Goal: Task Accomplishment & Management: Use online tool/utility

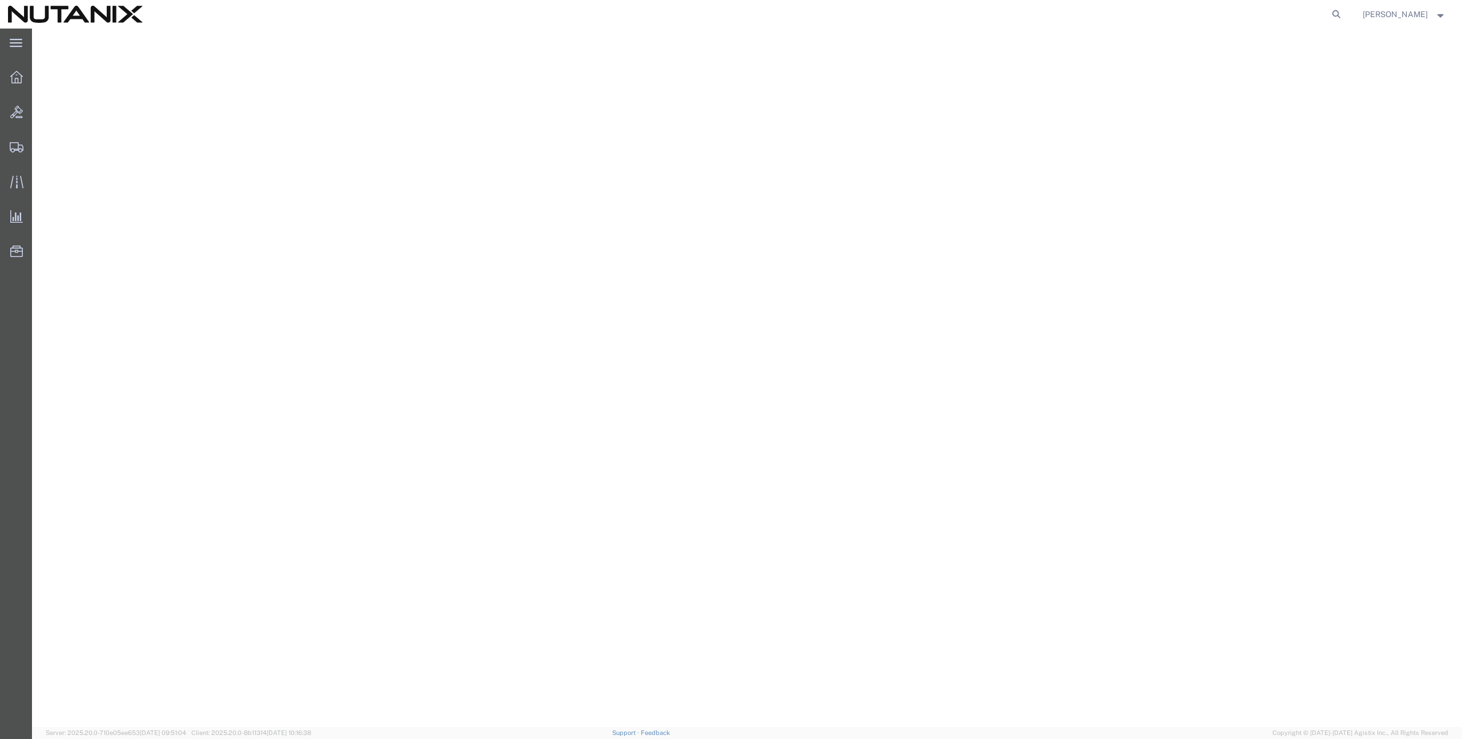
select select
select select "MX"
select select "EIN"
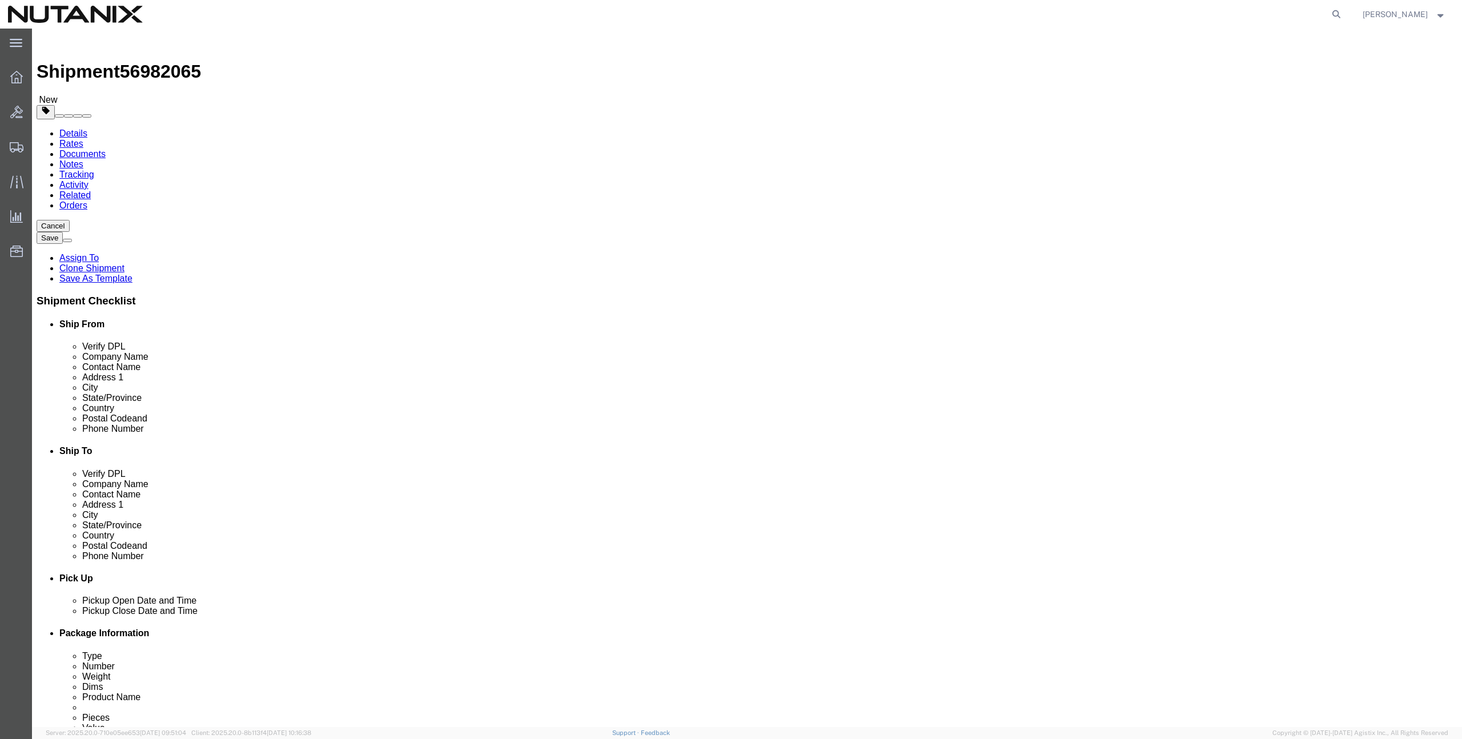
click icon
click dd "1.00 Each"
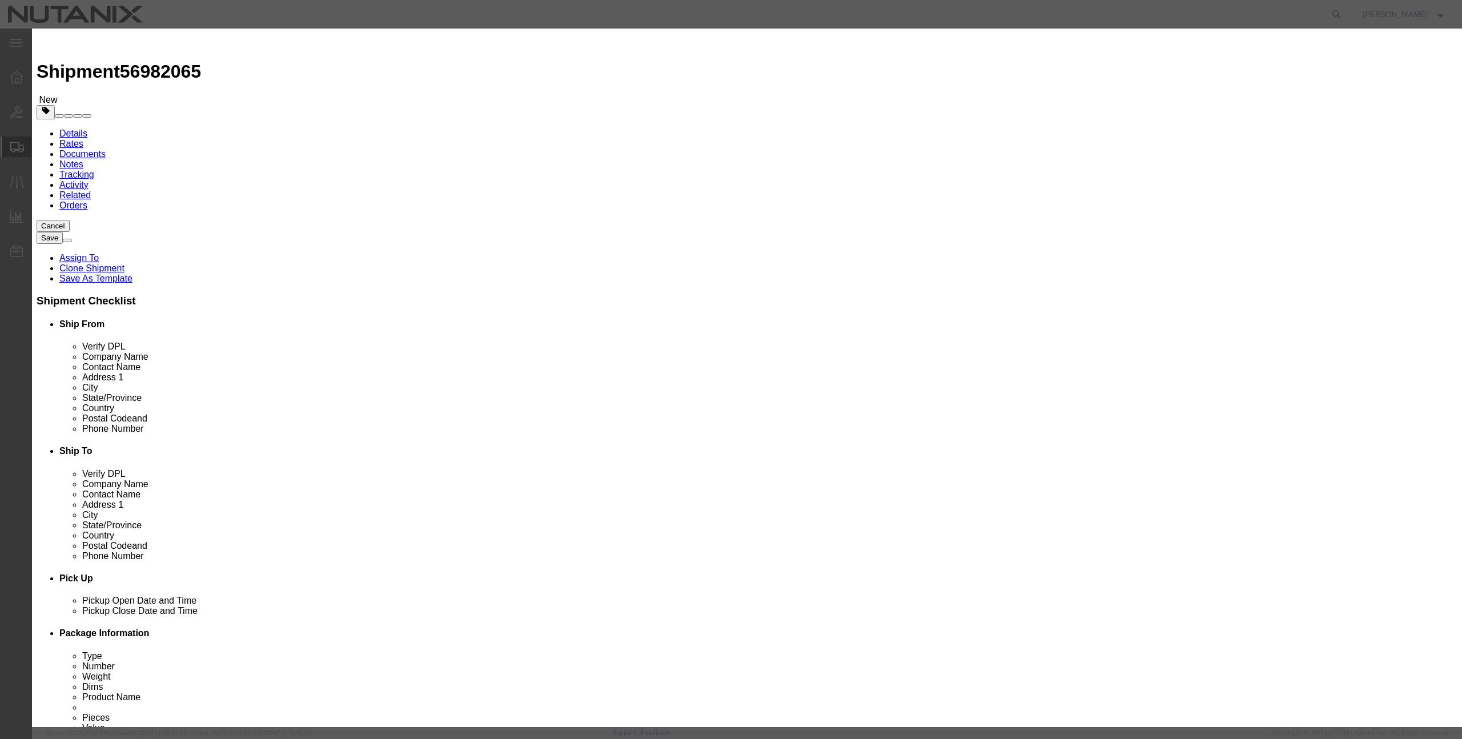
click select "Select [GEOGRAPHIC_DATA] [GEOGRAPHIC_DATA] [GEOGRAPHIC_DATA] [GEOGRAPHIC_DATA] …"
select select "CN"
click select "Select [GEOGRAPHIC_DATA] [GEOGRAPHIC_DATA] [GEOGRAPHIC_DATA] [GEOGRAPHIC_DATA] …"
click select "Select ATF BIS DEA EPA FDA FTR ITAR OFAC Other (OPA)"
select select "FTR"
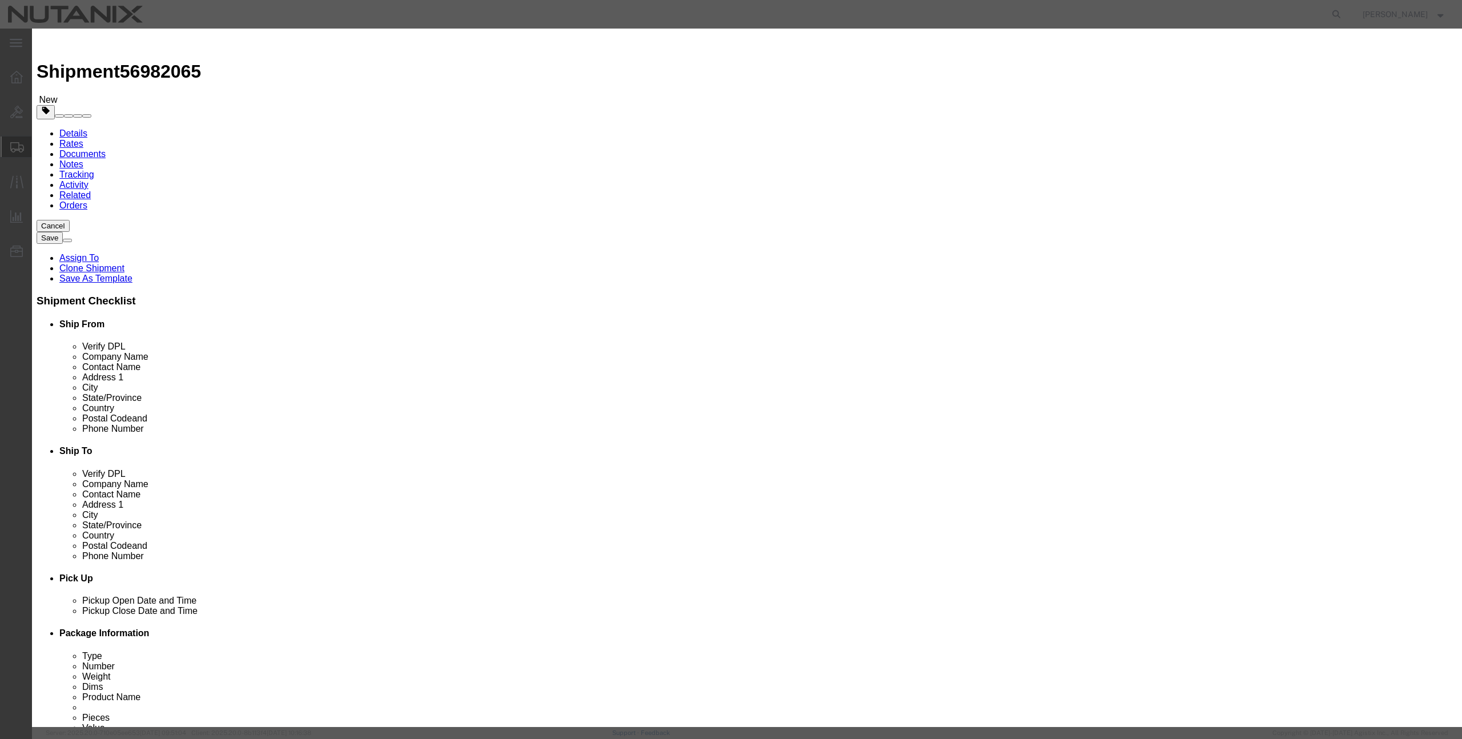
click select "Select ATF BIS DEA EPA FDA FTR ITAR OFAC Other (OPA)"
click select "Select 30.2(d)(2) 30.36 30.37(a) 30.37(f) 30.37(g) 30.37(h) 30.37(i) 30.37(j) 3…"
select select "30.37(a)"
click select "Select 30.2(d)(2) 30.36 30.37(a) 30.37(f) 30.37(g) 30.37(h) 30.37(i) 30.37(j) 3…"
click button "Save & Close"
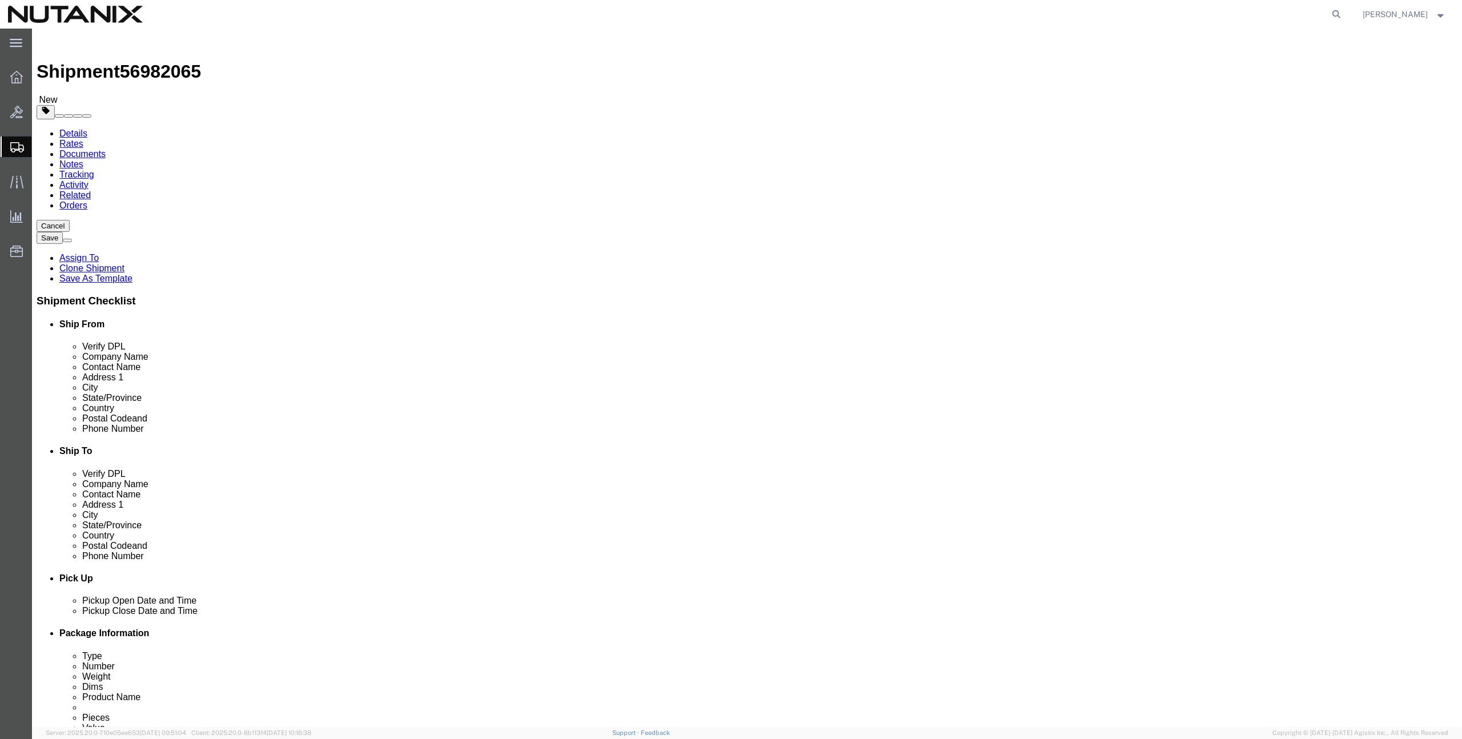
click link "Special Services"
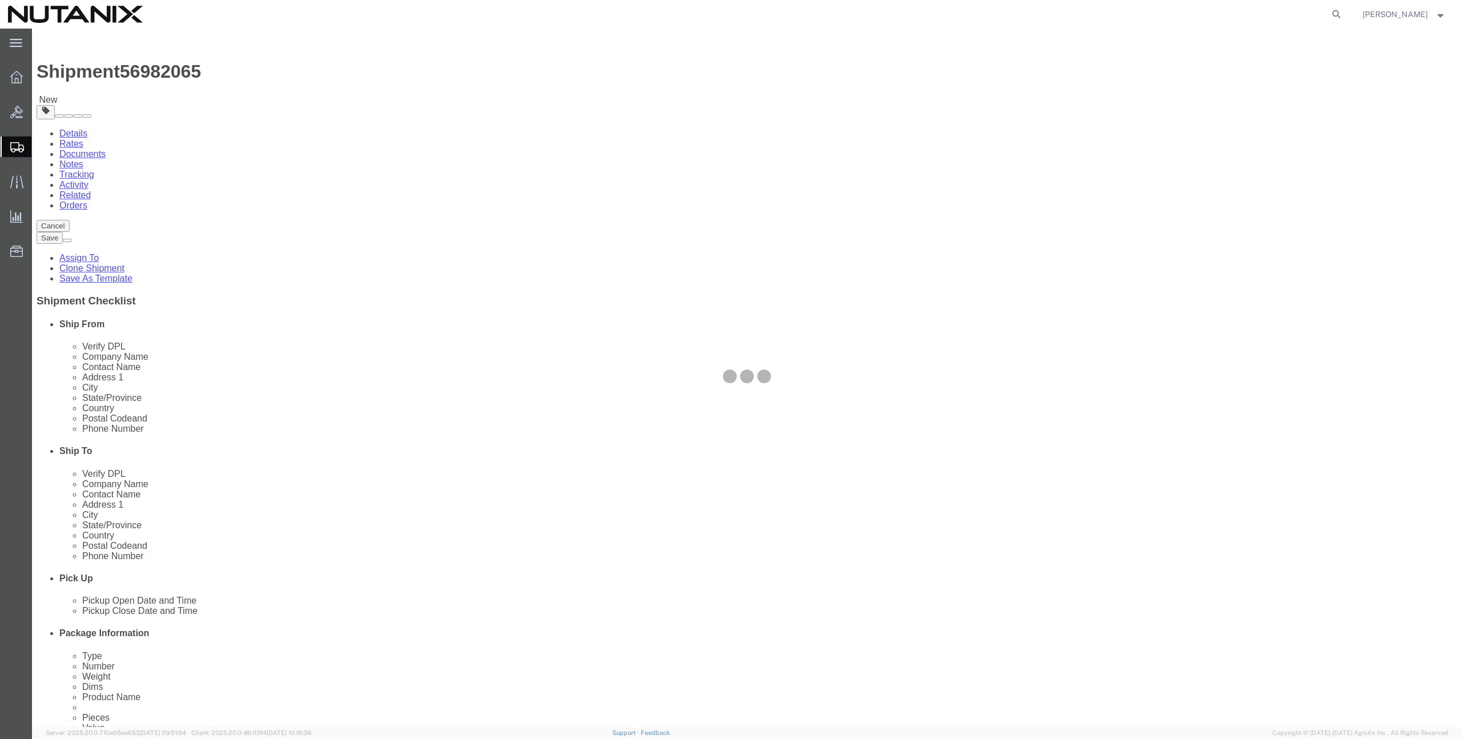
select select
select select "COSTCENTER"
select select "48694"
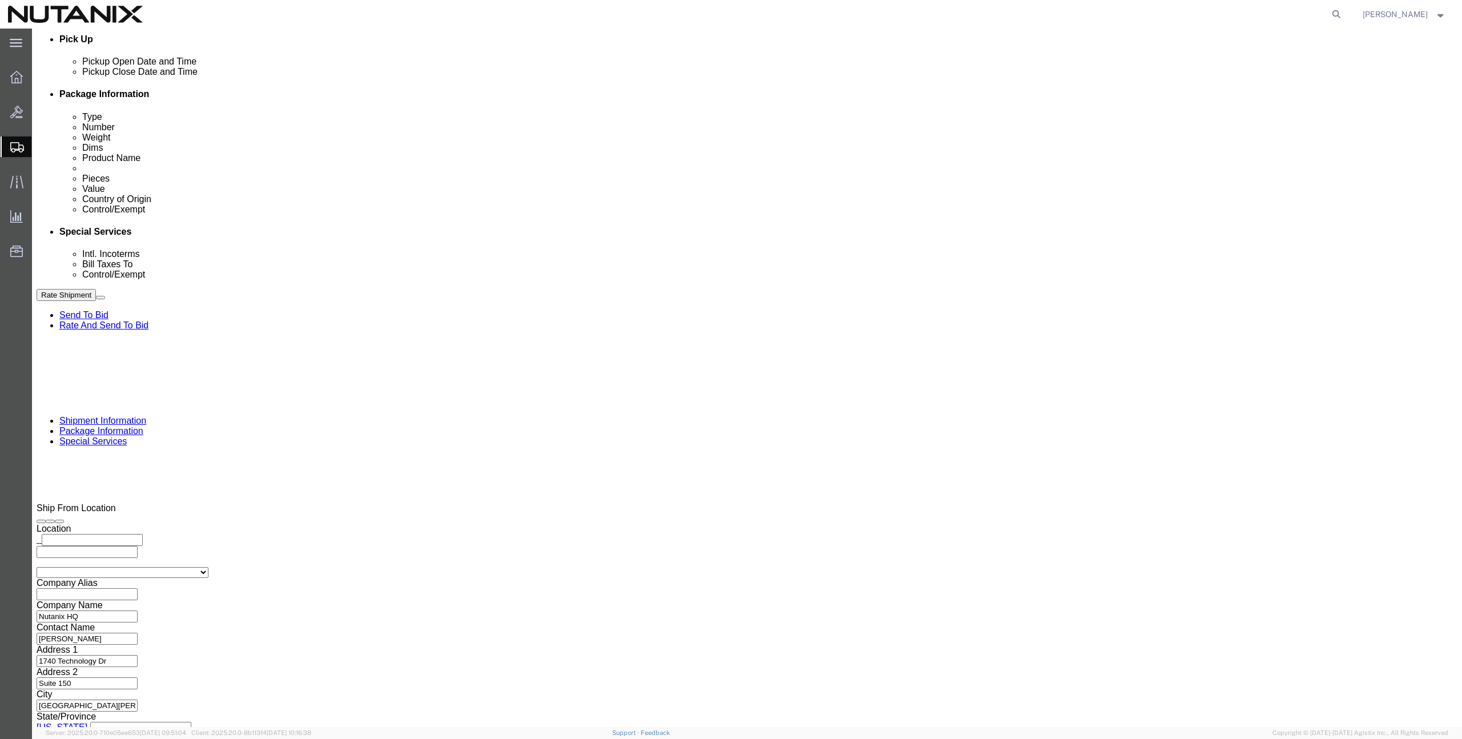
scroll to position [547, 0]
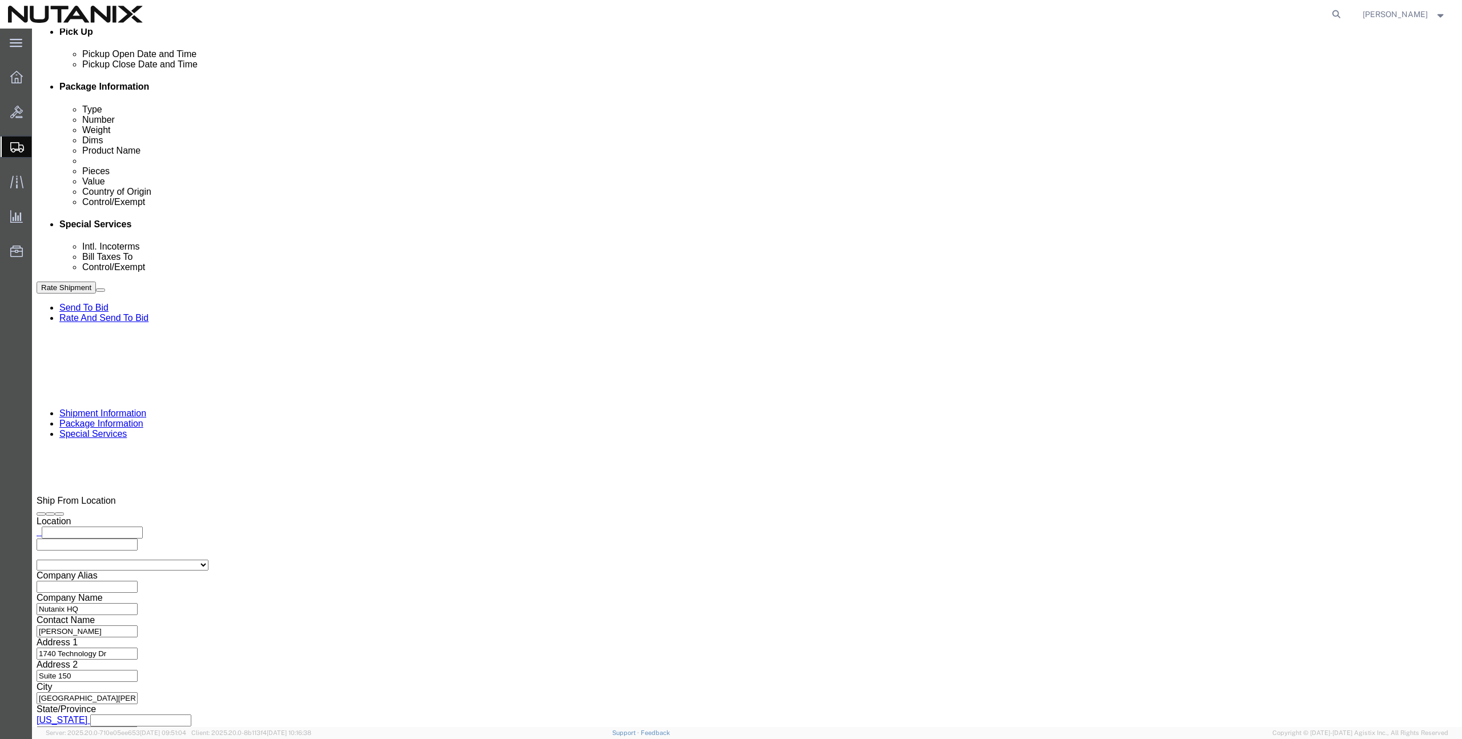
click select "Select Carriage Insurance Paid Carriage Paid To Cost and Freight Cost Insurance…"
select select "DDP"
click select "Select Carriage Insurance Paid Carriage Paid To Cost and Freight Cost Insurance…"
select select "SHIP"
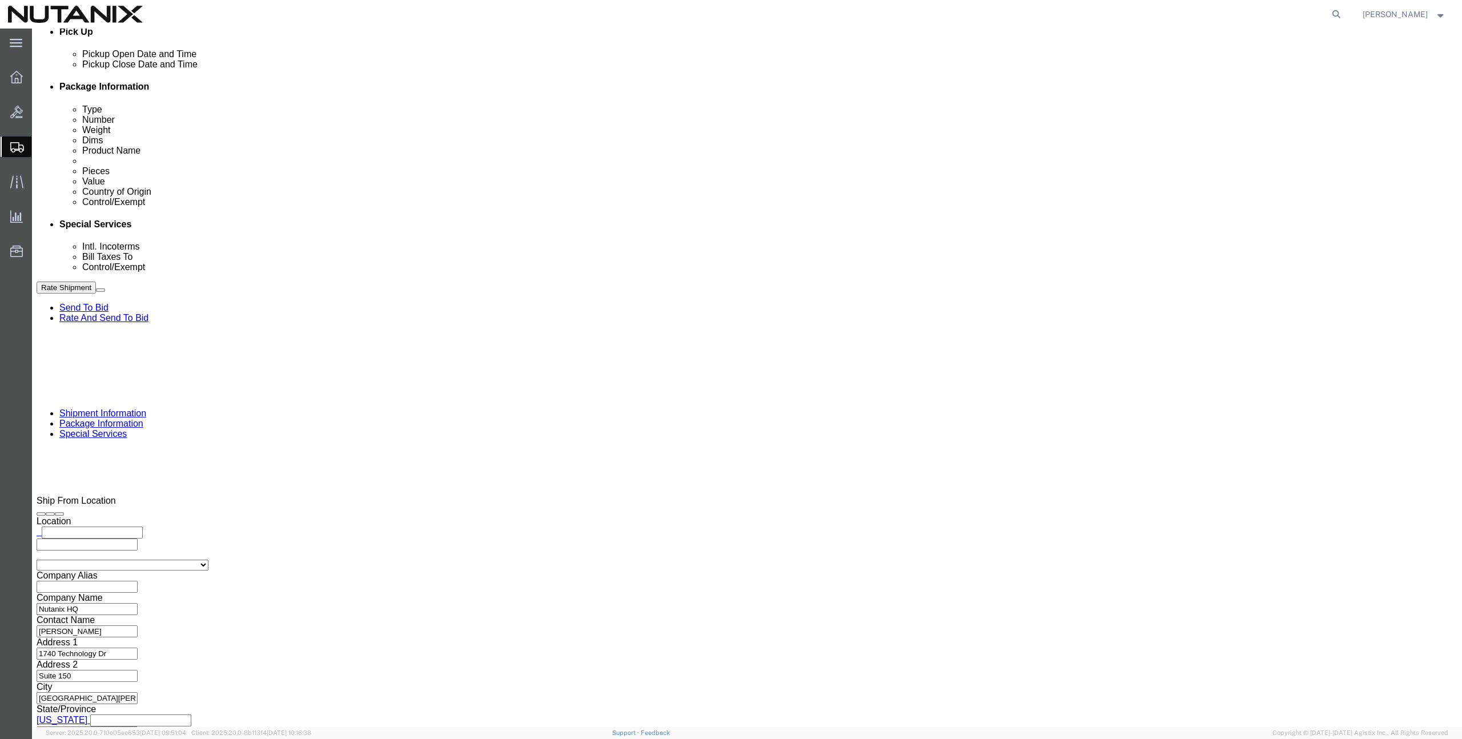
click select "Select ATF BIS DEA EPA FDA FTR ITAR OFAC Other (OPA)"
select select "FTR"
click select "Select ATF BIS DEA EPA FDA FTR ITAR OFAC Other (OPA)"
click select "Select 30.2(d)(2) 30.36 30.37(a) 30.37(f) 30.37(g) 30.37(h) 30.37(i) 30.37(j) 3…"
select select "30.37(a)"
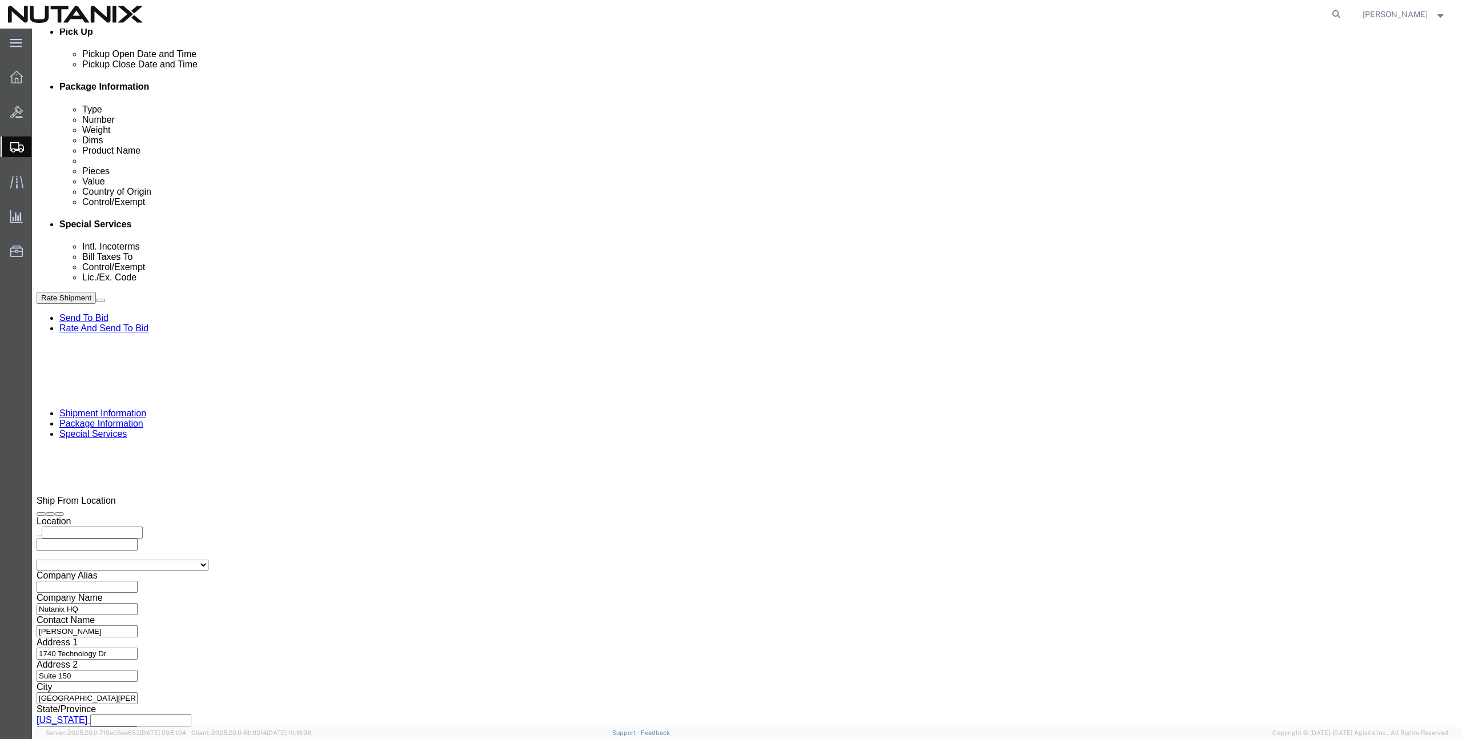
click select "Select 30.2(d)(2) 30.36 30.37(a) 30.37(f) 30.37(g) 30.37(h) 30.37(i) 30.37(j) 3…"
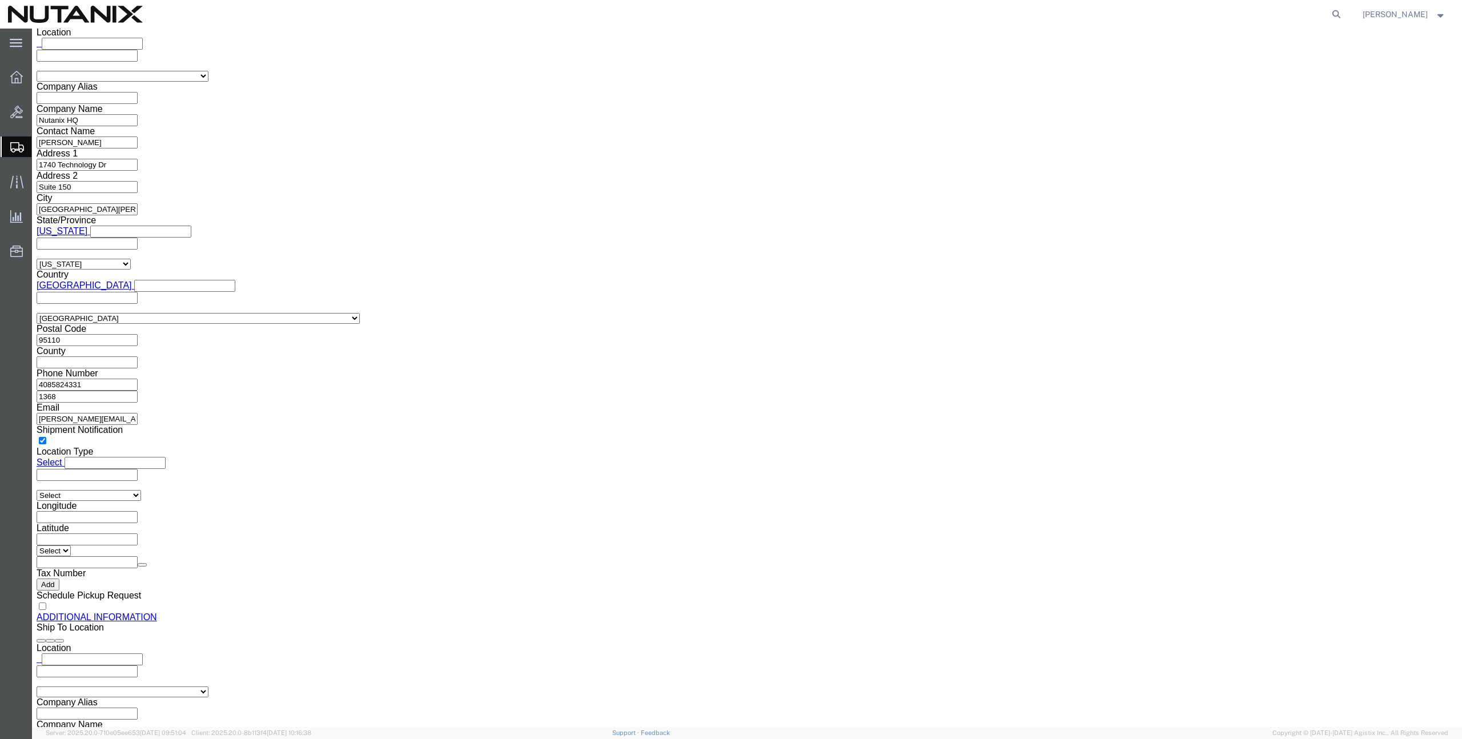
scroll to position [1037, 0]
click button "Rate Shipment"
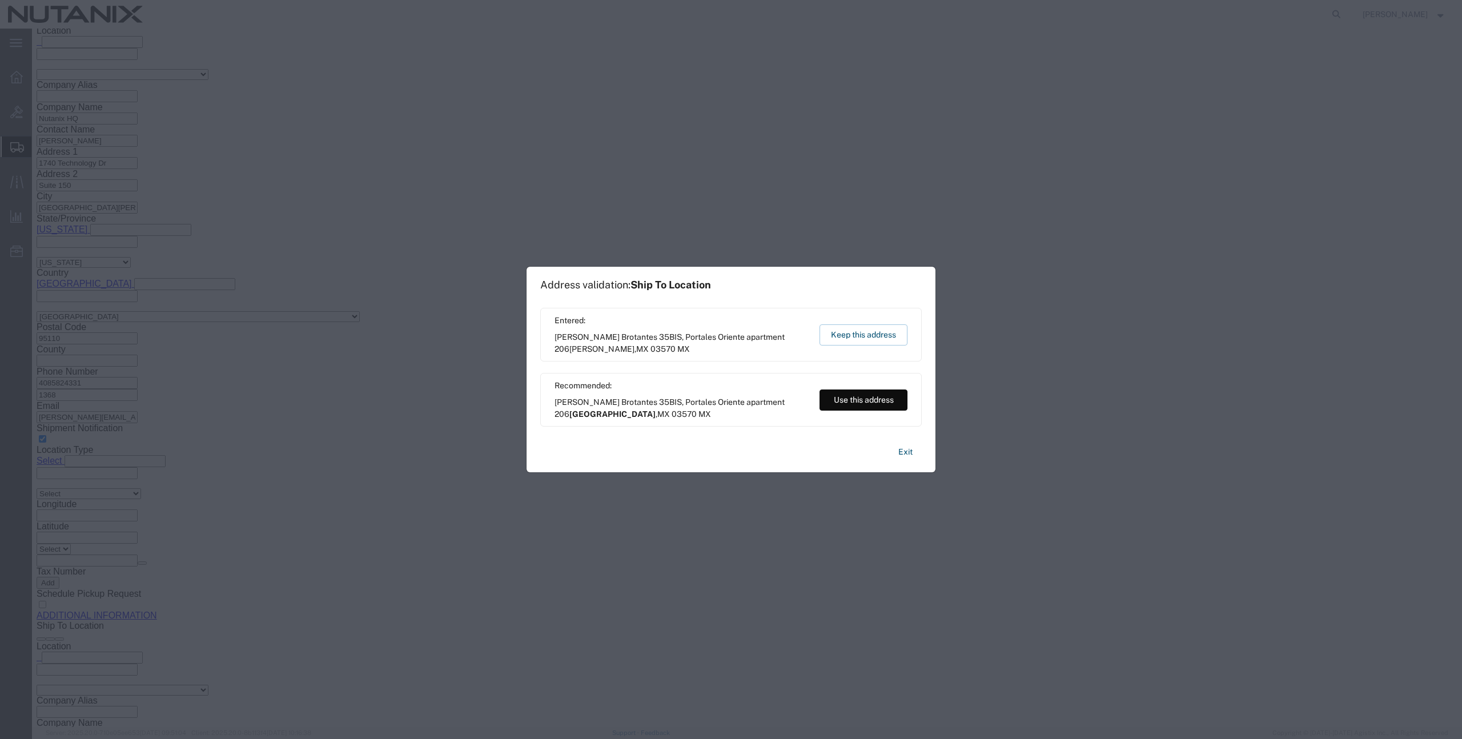
click at [865, 404] on button "Use this address" at bounding box center [864, 400] width 88 height 21
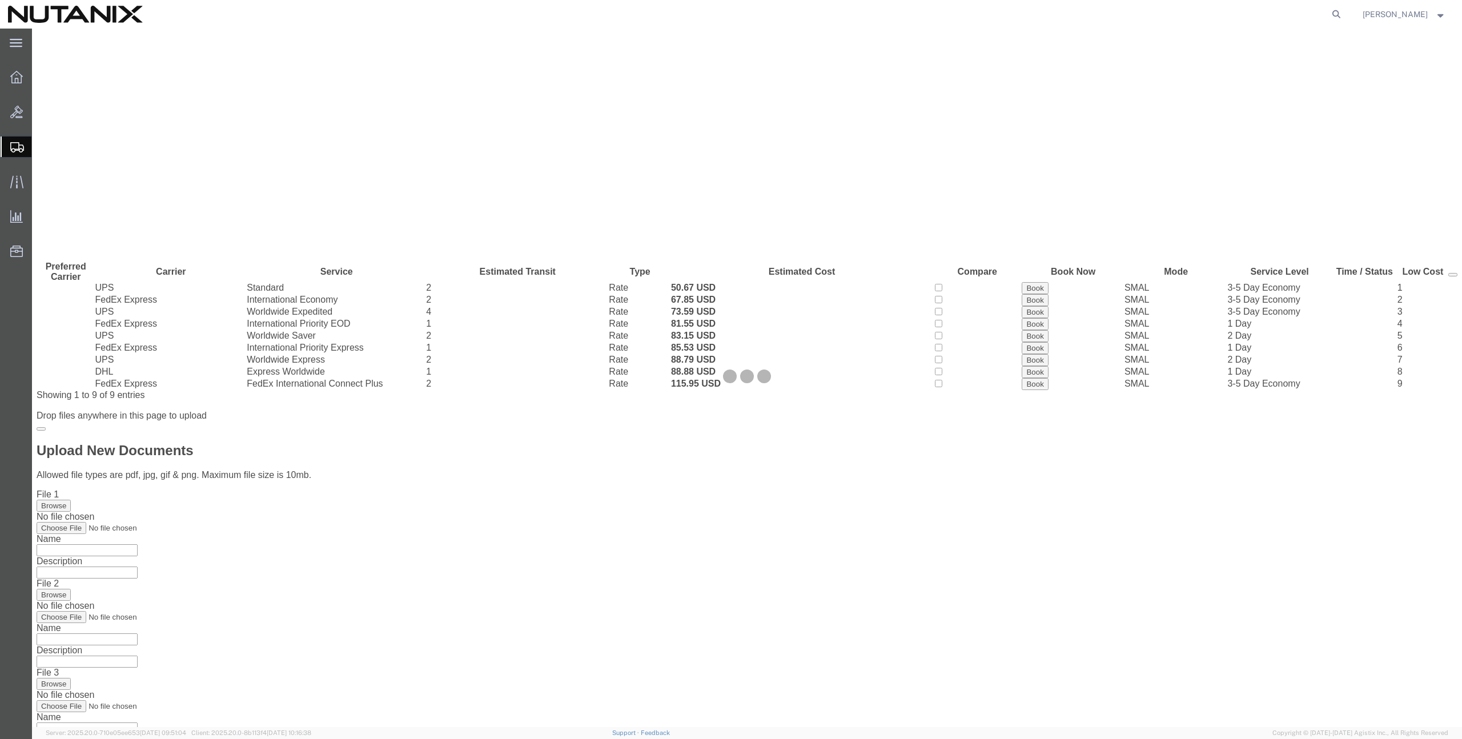
scroll to position [0, 0]
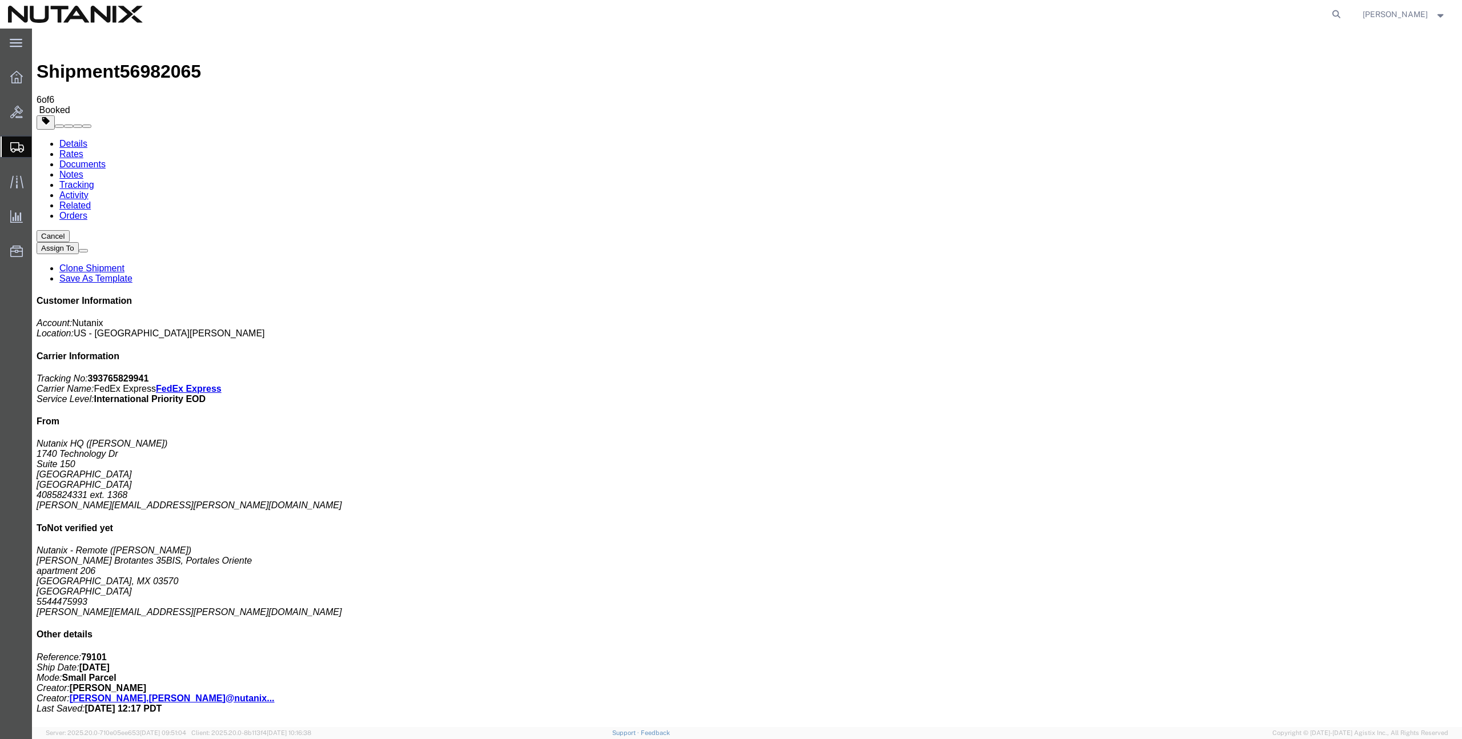
drag, startPoint x: 154, startPoint y: 248, endPoint x: 1352, endPoint y: 369, distance: 1204.0
click at [0, 0] on span "Create from Template" at bounding box center [0, 0] width 0 height 0
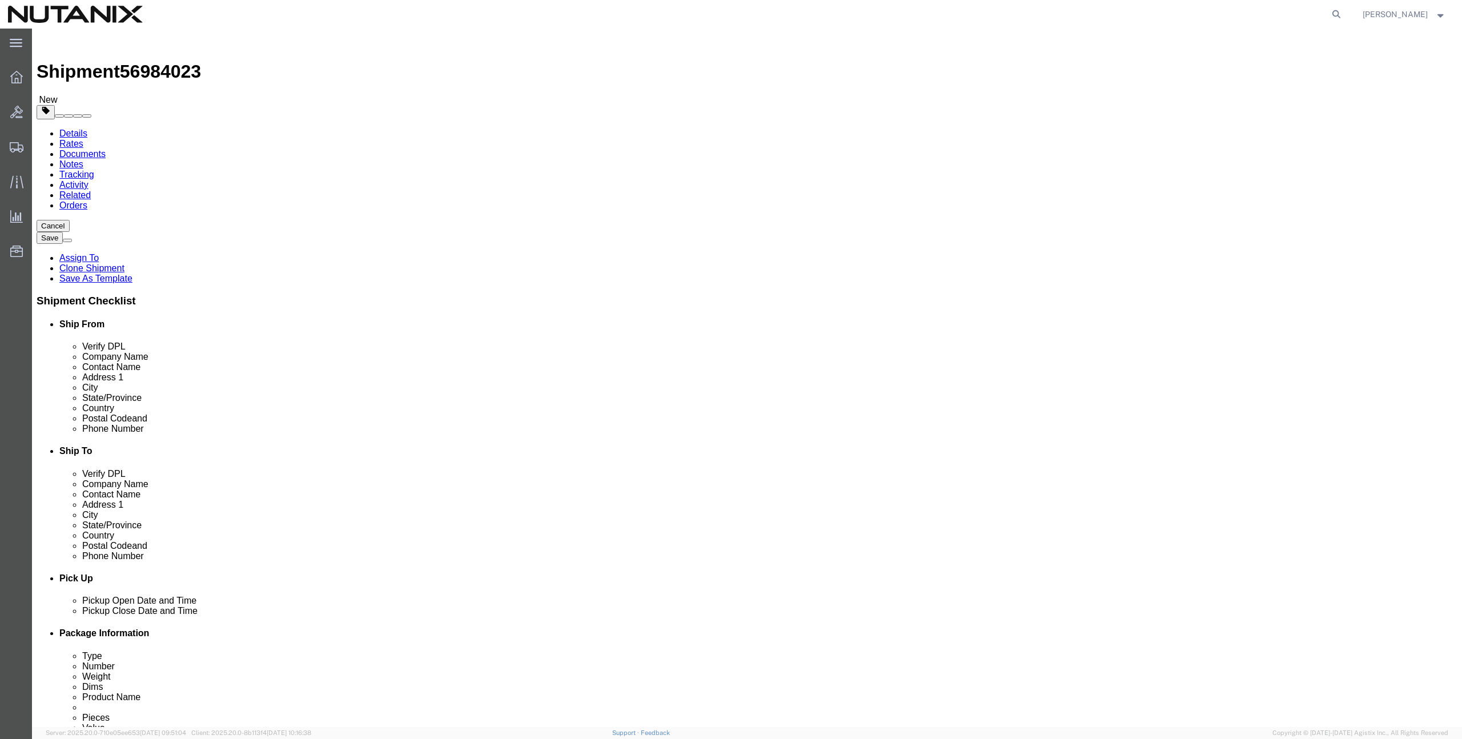
drag, startPoint x: 893, startPoint y: 217, endPoint x: 739, endPoint y: 205, distance: 154.7
click div "Location Select Select My Profile Location [GEOGRAPHIC_DATA] - [GEOGRAPHIC_DATA…"
paste input "UTANIX /co ALIGNED DATA CENTER"
type input "NUTANIX /co ALIGNED DATA CENTER"
click input "text"
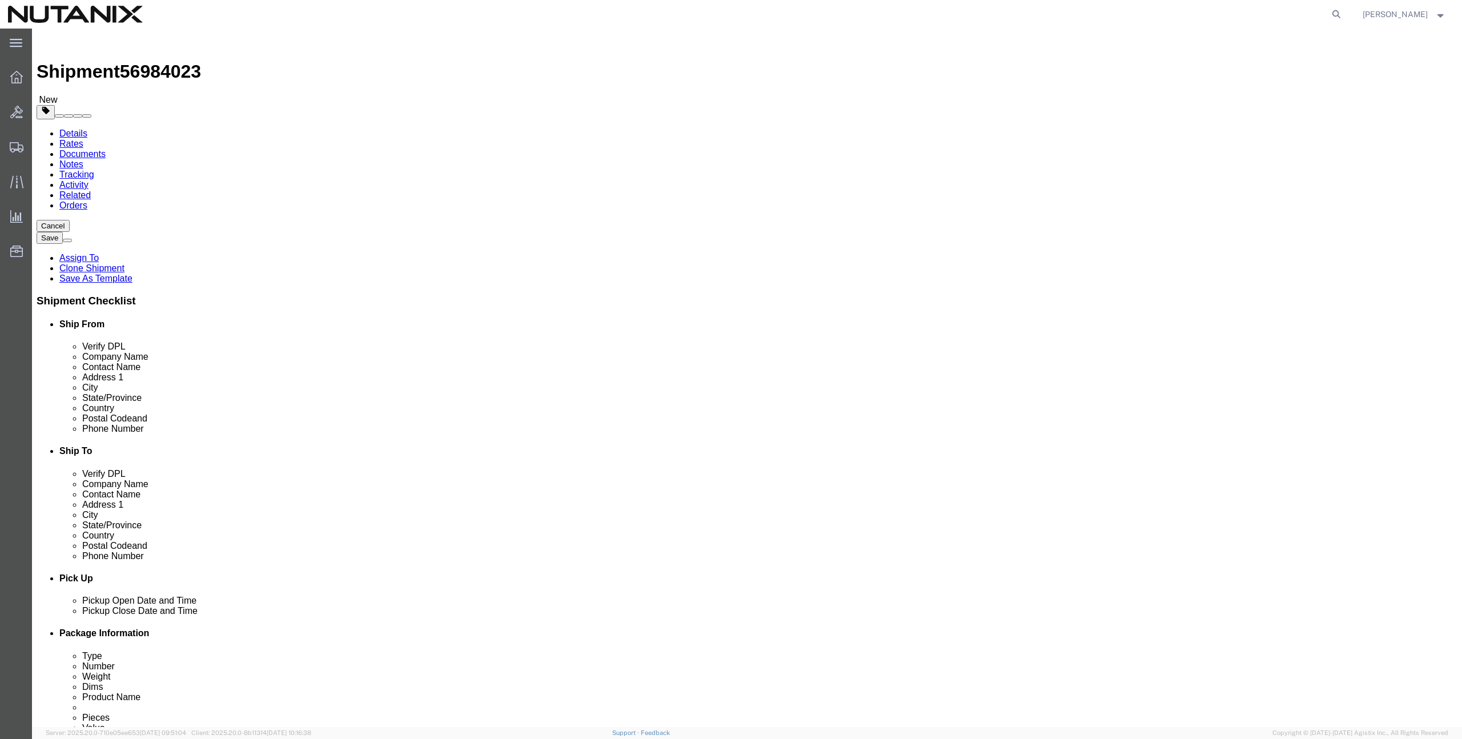
scroll to position [2, 0]
paste input "[PERSON_NAME]"
type input "[PERSON_NAME]"
click input "text"
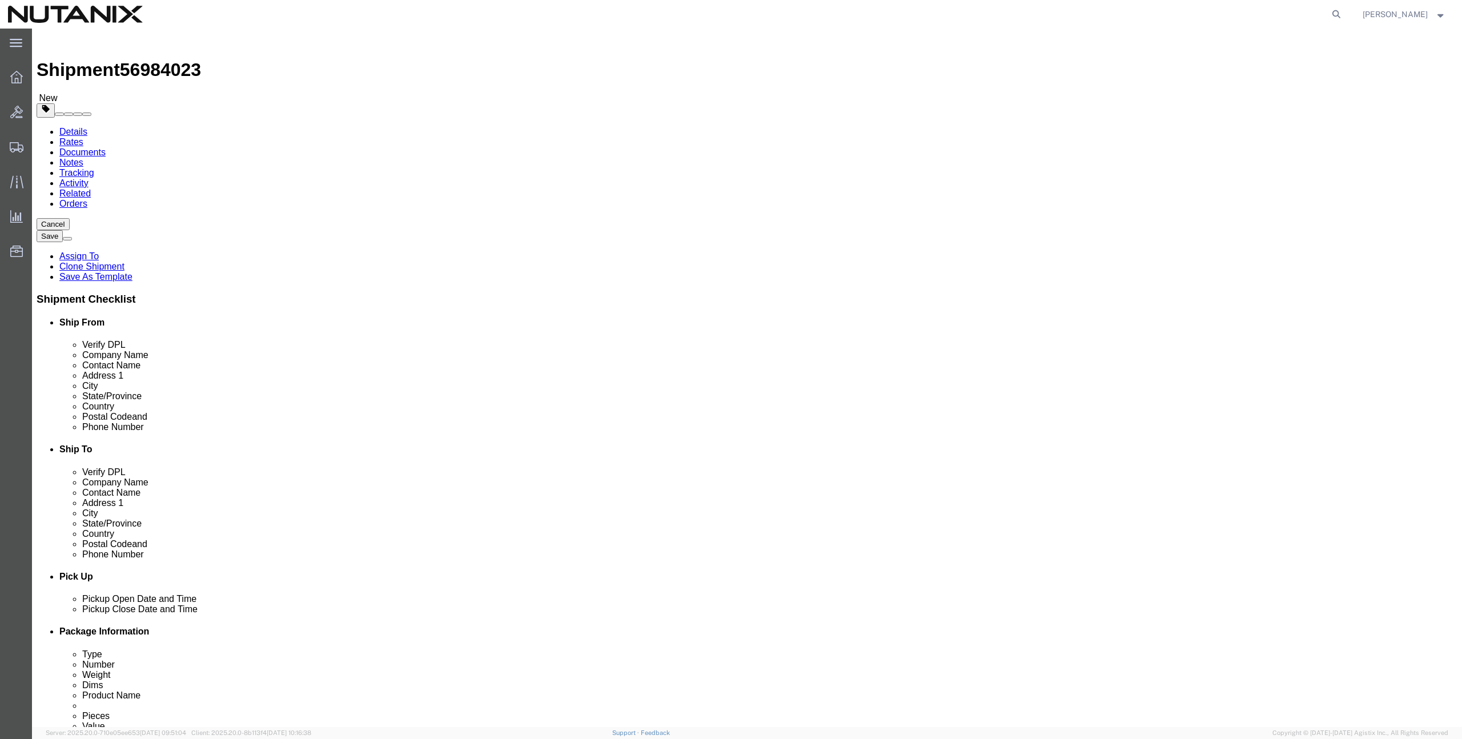
paste input "[STREET_ADDRESS]"
type input "[STREET_ADDRESS]"
click input "text"
paste input "PHOENIX"
type input "PHOENIX"
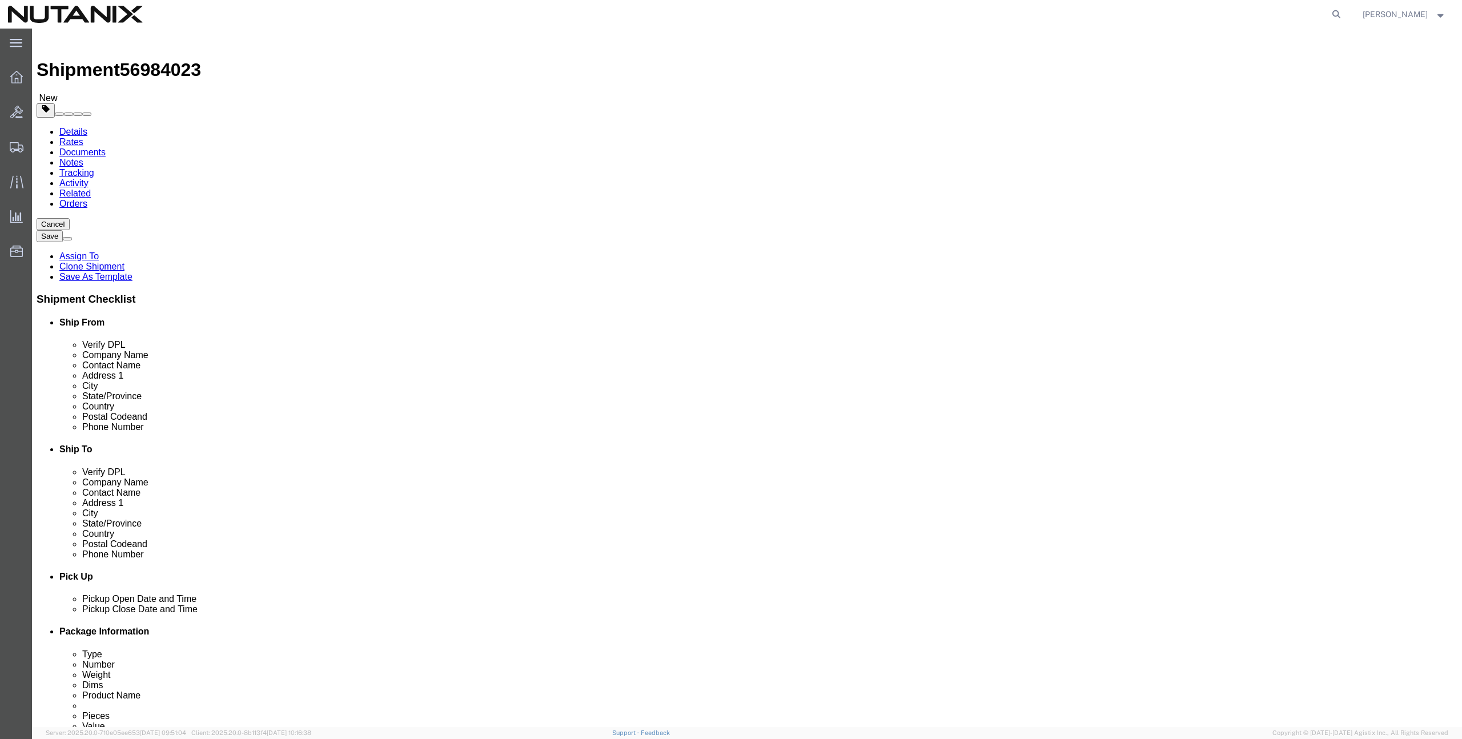
type input "arizon"
select select "AZ"
click input "Postal Code"
paste input "85027"
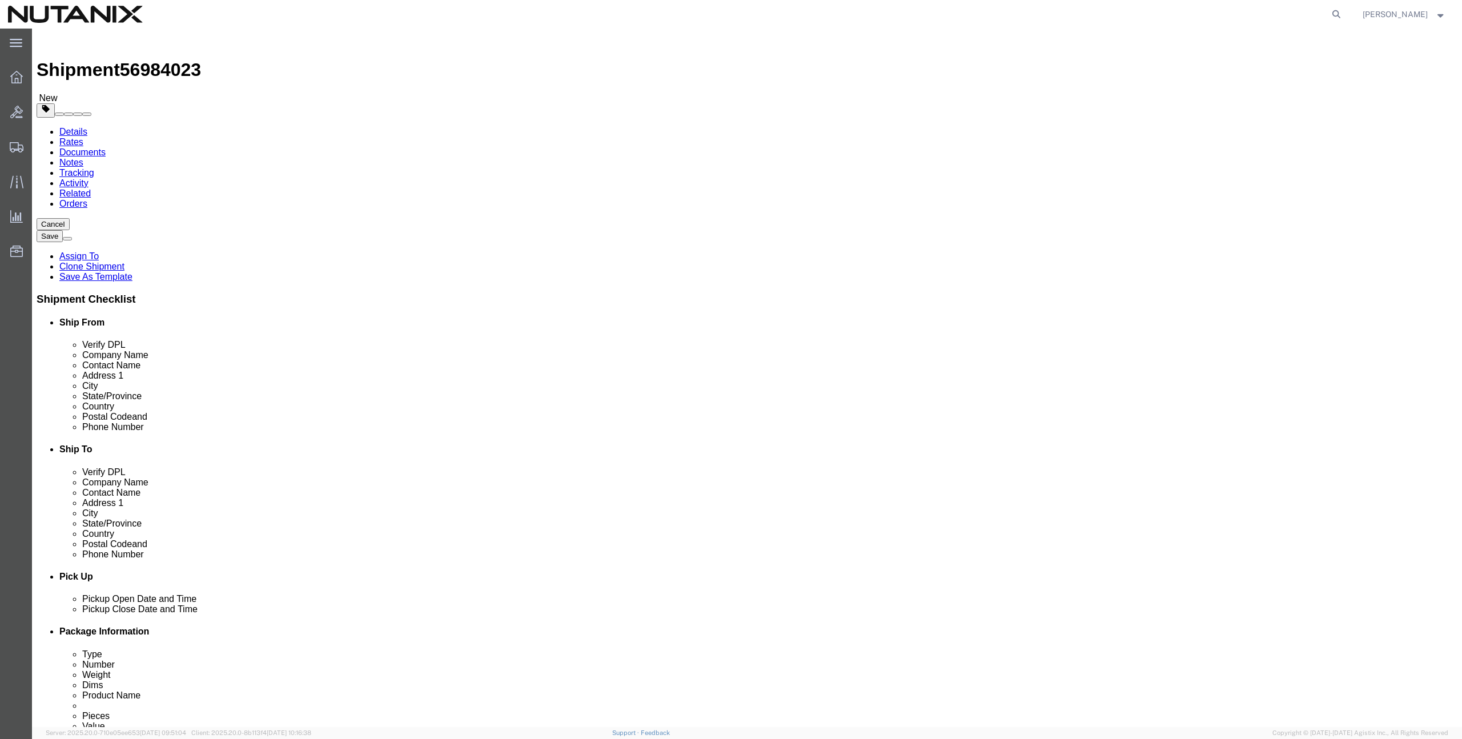
type input "85027"
click input "text"
paste input "[PHONE_NUMBER]"
type input "[PHONE_NUMBER]"
click input "text"
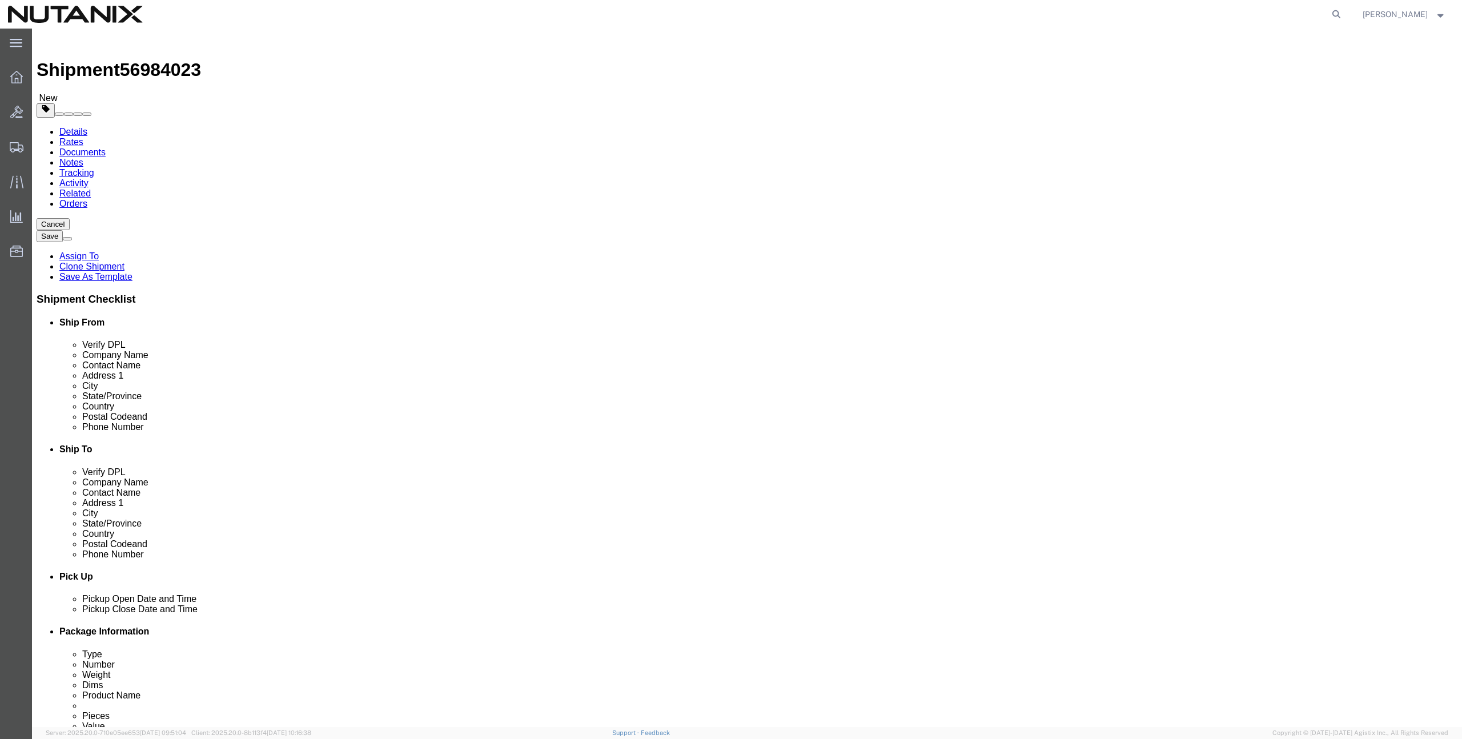
paste input "[PERSON_NAME][EMAIL_ADDRESS][PERSON_NAME][DOMAIN_NAME]"
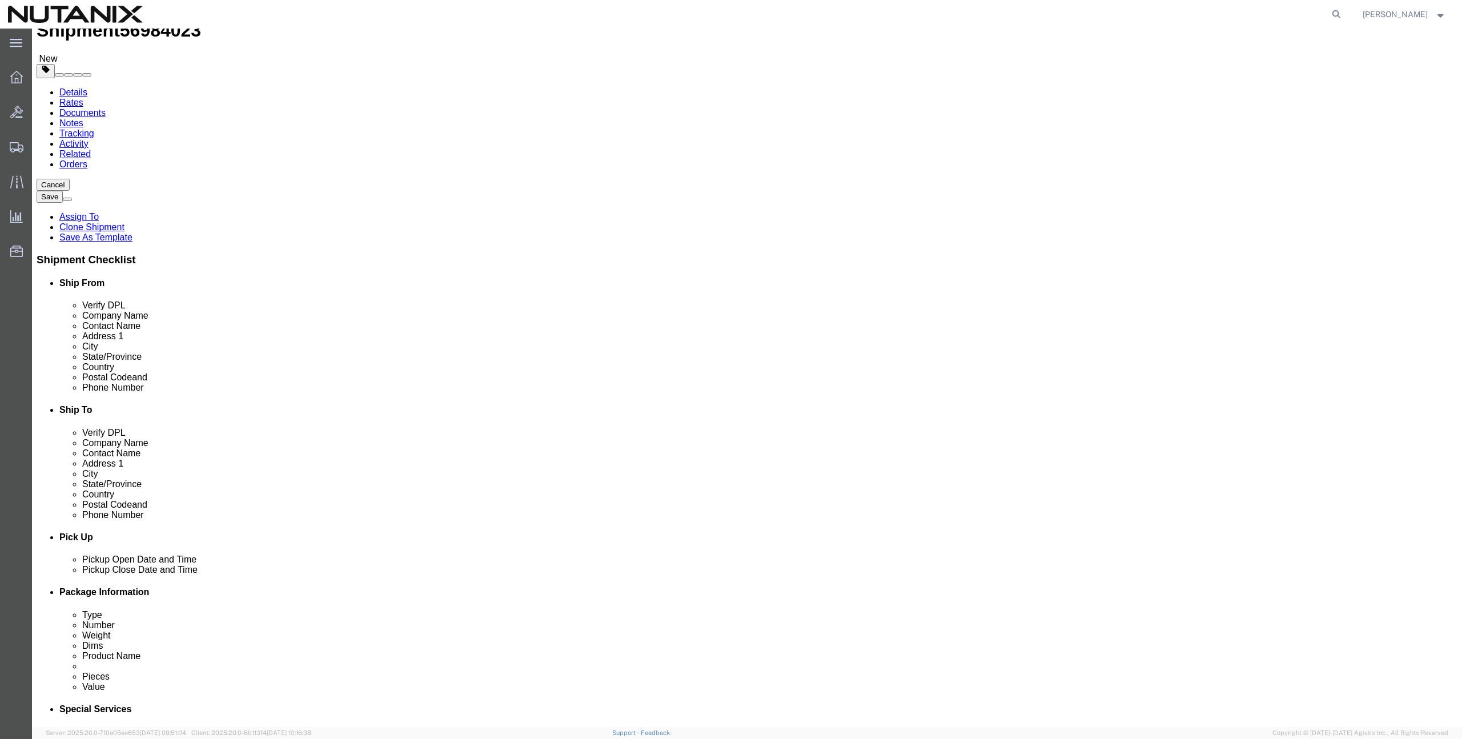
scroll to position [51, 0]
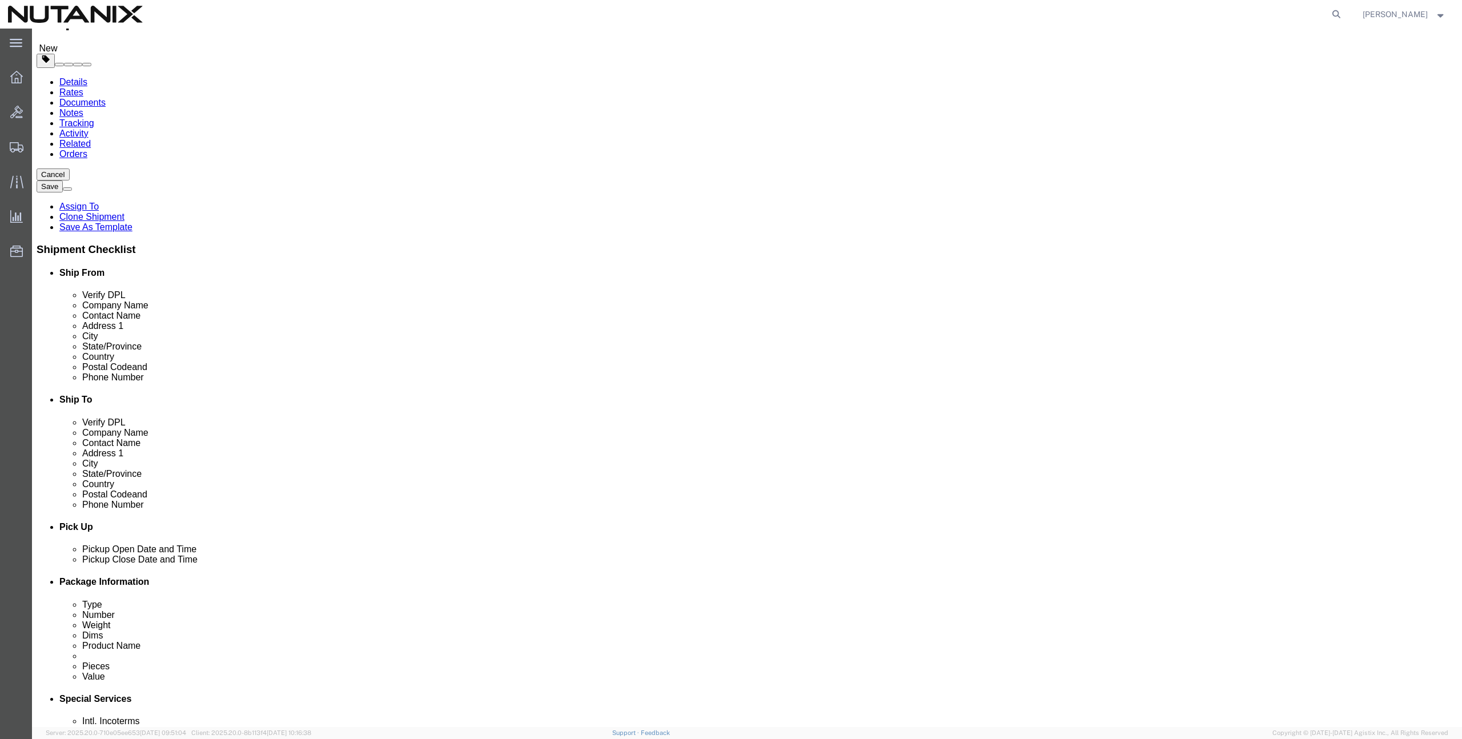
type input "[PERSON_NAME][EMAIL_ADDRESS][PERSON_NAME][DOMAIN_NAME]"
checkbox input "true"
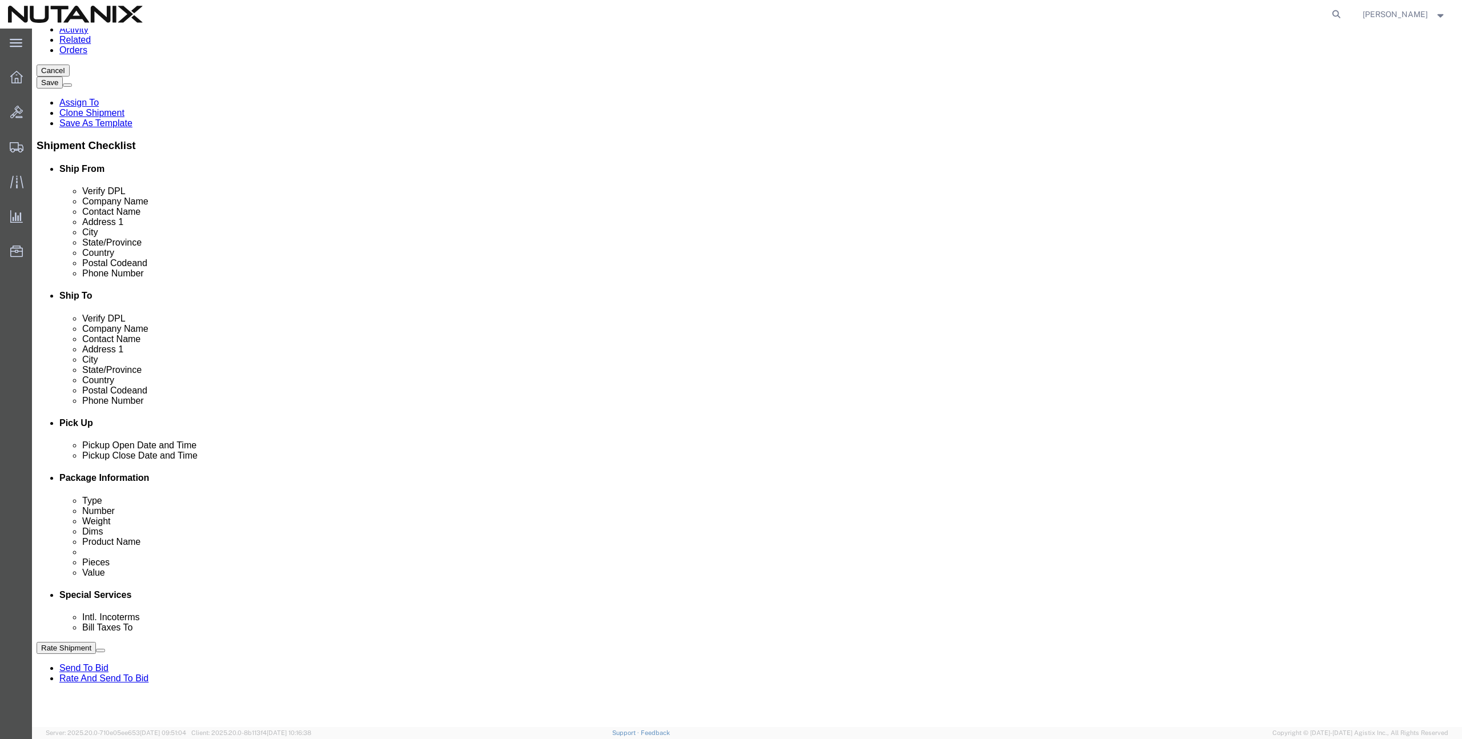
scroll to position [282, 0]
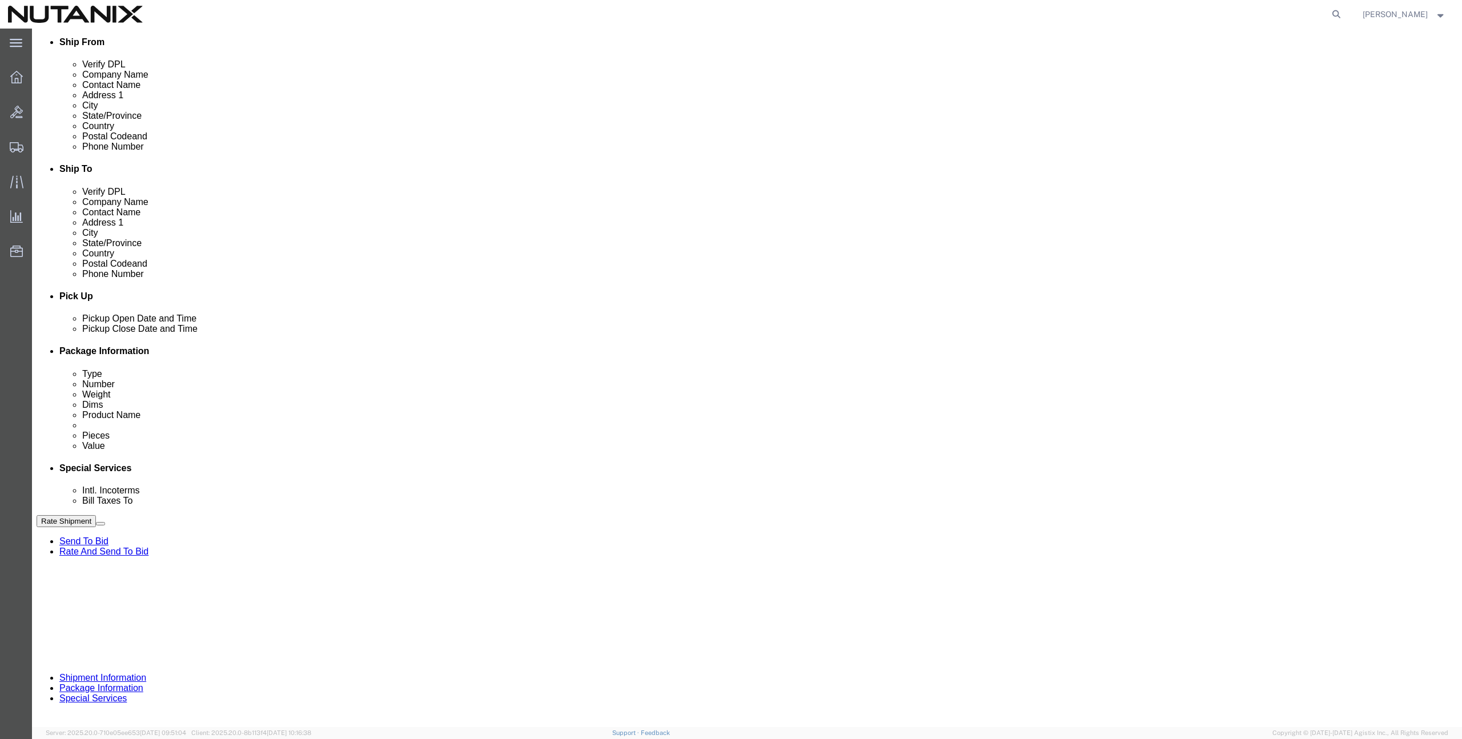
drag, startPoint x: 627, startPoint y: 422, endPoint x: 570, endPoint y: 411, distance: 58.1
click div "Select Account Type Activity ID Airline Appointment Number ASN Batch Request # …"
paste input "0440300"
type input "TASK0440300"
click button "Rate Shipment"
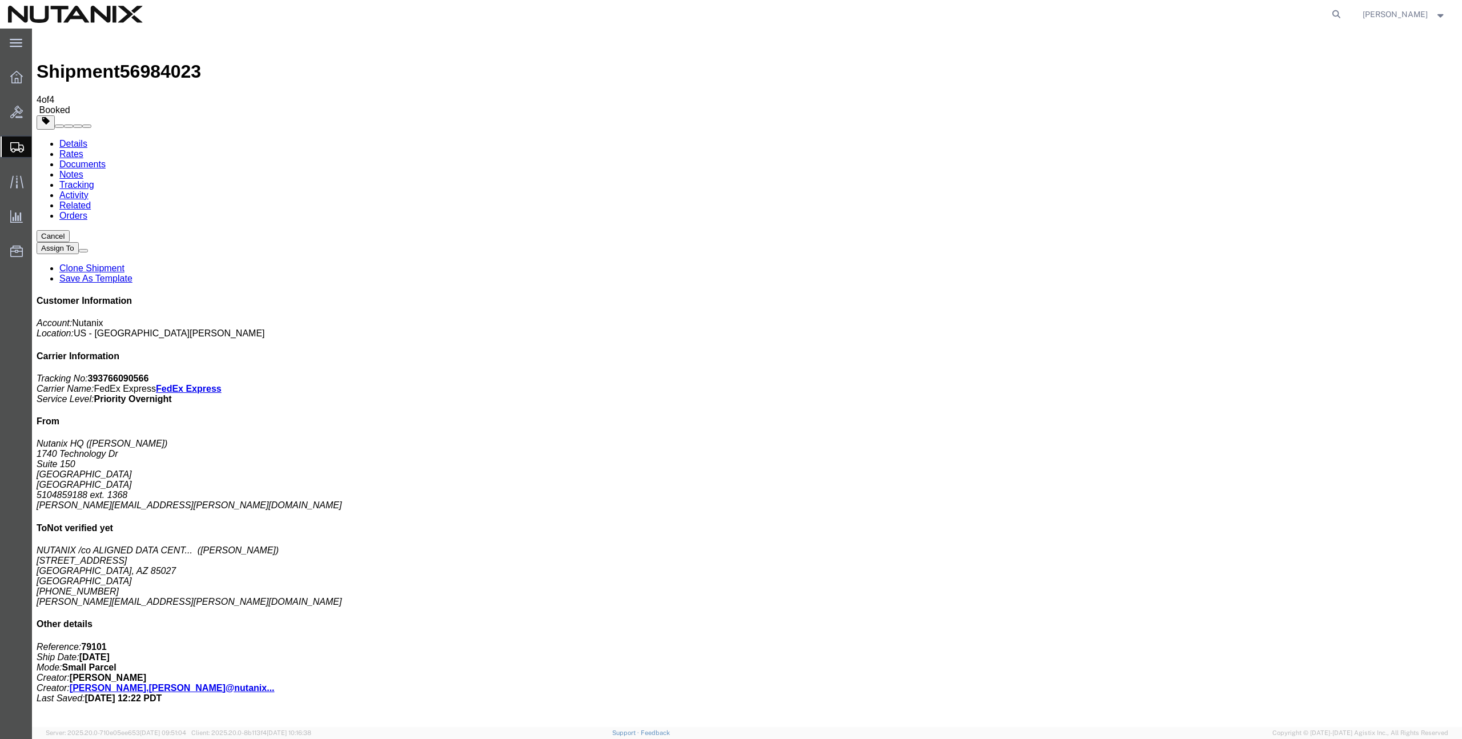
copy td "393766090566"
click at [125, 263] on link "Clone Shipment" at bounding box center [91, 268] width 65 height 10
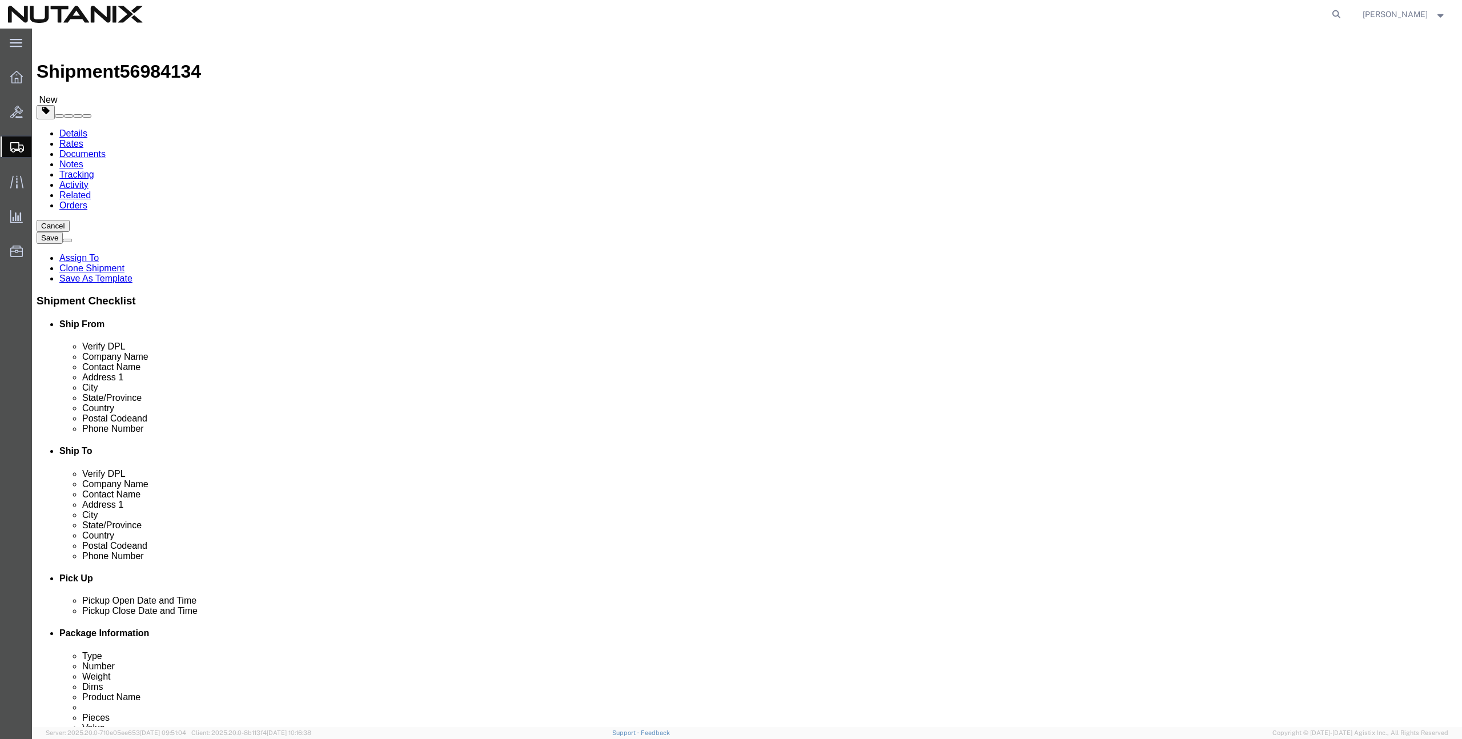
drag, startPoint x: 888, startPoint y: 208, endPoint x: 712, endPoint y: 201, distance: 176.7
click div "Location Select Select My Profile Location [GEOGRAPHIC_DATA] - [GEOGRAPHIC_DATA…"
paste input "utanix c/o Switch"
type input "Nutanix c/o Switch"
drag, startPoint x: 889, startPoint y: 257, endPoint x: 764, endPoint y: 252, distance: 125.2
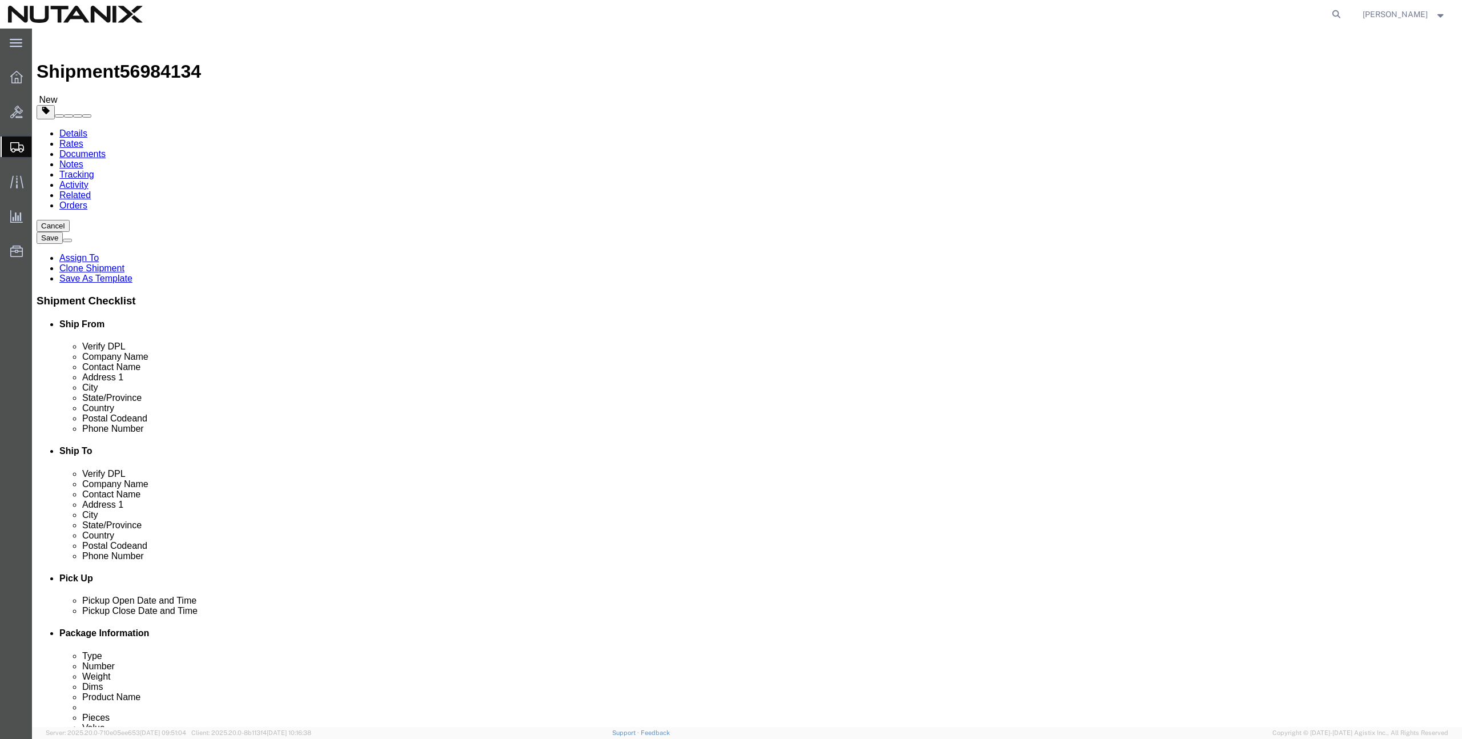
click div "Address [STREET_ADDRESS]"
paste input "1 Superloop Circle"
type input "1 Superloop Circle"
drag, startPoint x: 905, startPoint y: 234, endPoint x: 759, endPoint y: 231, distance: 146.3
click div "Contact Name [PERSON_NAME]"
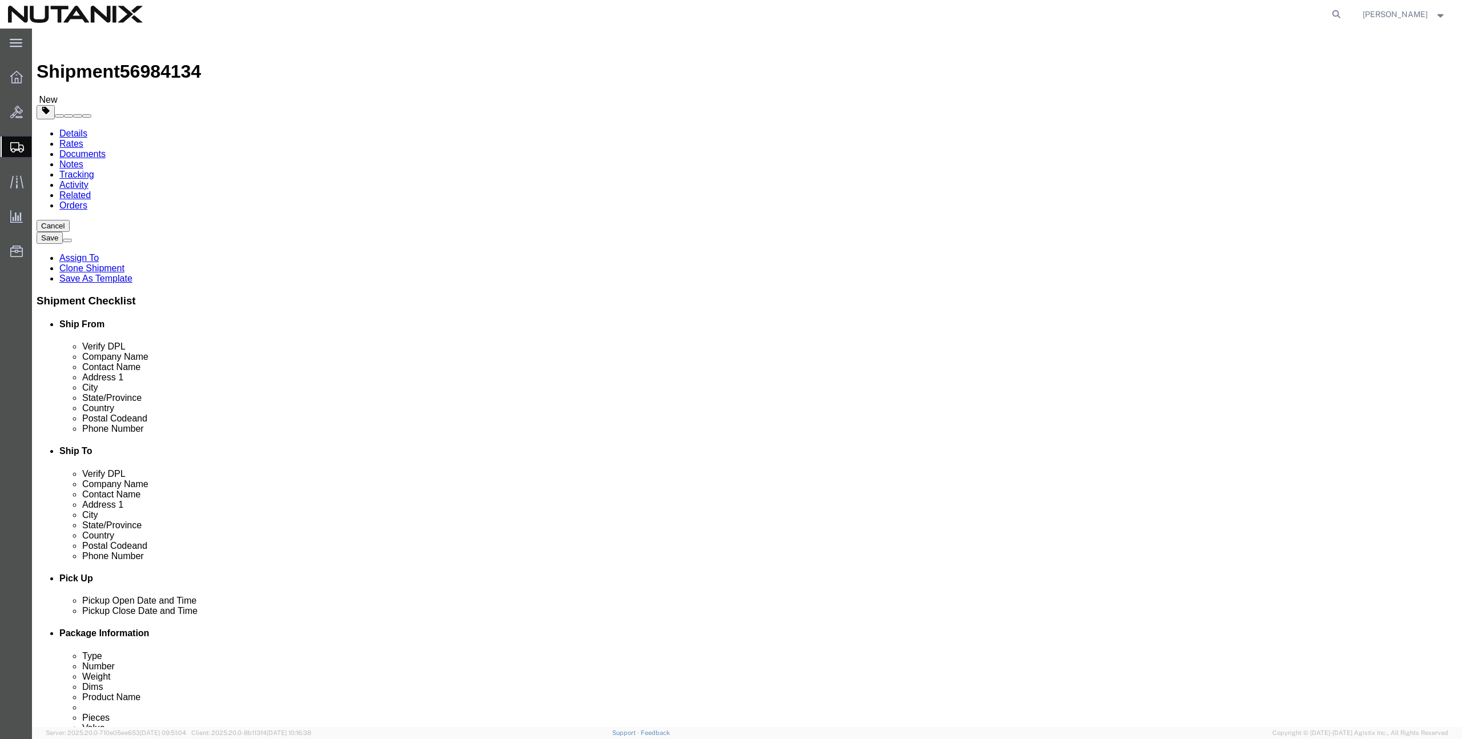
paste input "[PERSON_NAME] Dc Tech"
type input "[PERSON_NAME] Dc Tech"
drag, startPoint x: 917, startPoint y: 391, endPoint x: 737, endPoint y: 368, distance: 181.3
click div "Location Select Select My Profile Location [GEOGRAPHIC_DATA] - [GEOGRAPHIC_DATA…"
paste input "209.812.5115"
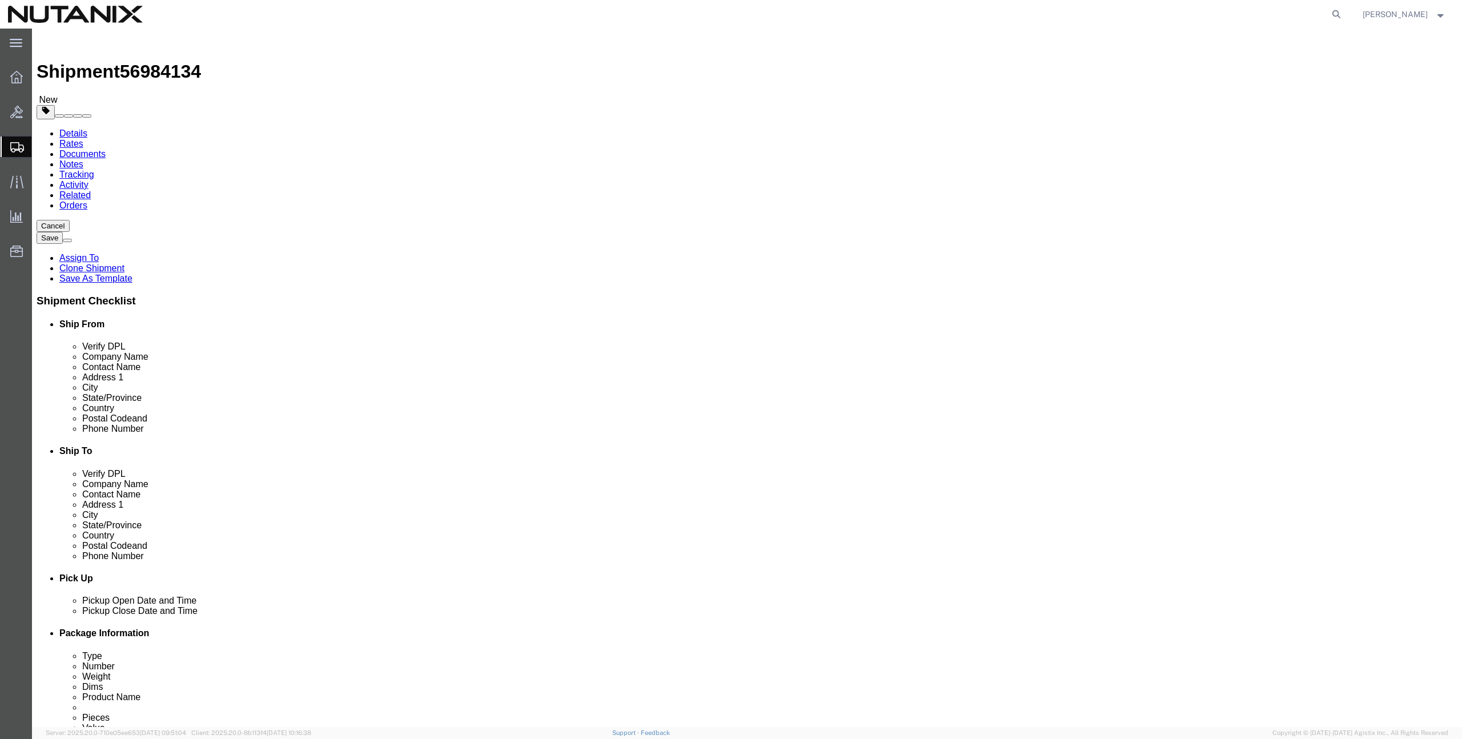
type input "209.812.5115"
drag, startPoint x: 956, startPoint y: 410, endPoint x: 700, endPoint y: 404, distance: 256.0
click div "Email [PERSON_NAME][EMAIL_ADDRESS][PERSON_NAME][DOMAIN_NAME]"
paste input "[PERSON_NAME].[PERSON_NAME]"
type input "[PERSON_NAME][EMAIL_ADDRESS][PERSON_NAME][DOMAIN_NAME]"
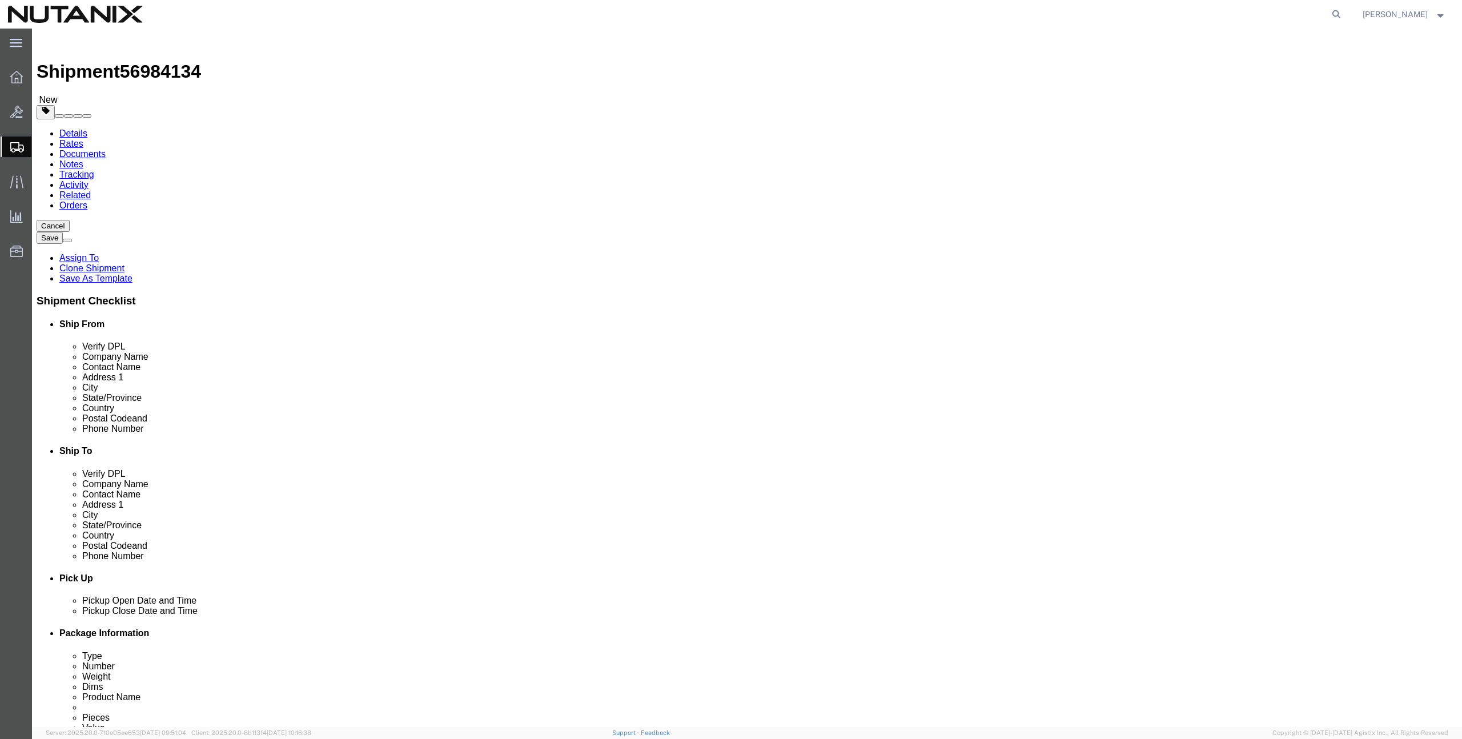
drag, startPoint x: 894, startPoint y: 303, endPoint x: 779, endPoint y: 288, distance: 115.9
click div "Location Select Select My Profile Location [GEOGRAPHIC_DATA] - [GEOGRAPHIC_DATA…"
paste input "Sparks"
type input "Sparks"
click div "Postal Code 85027"
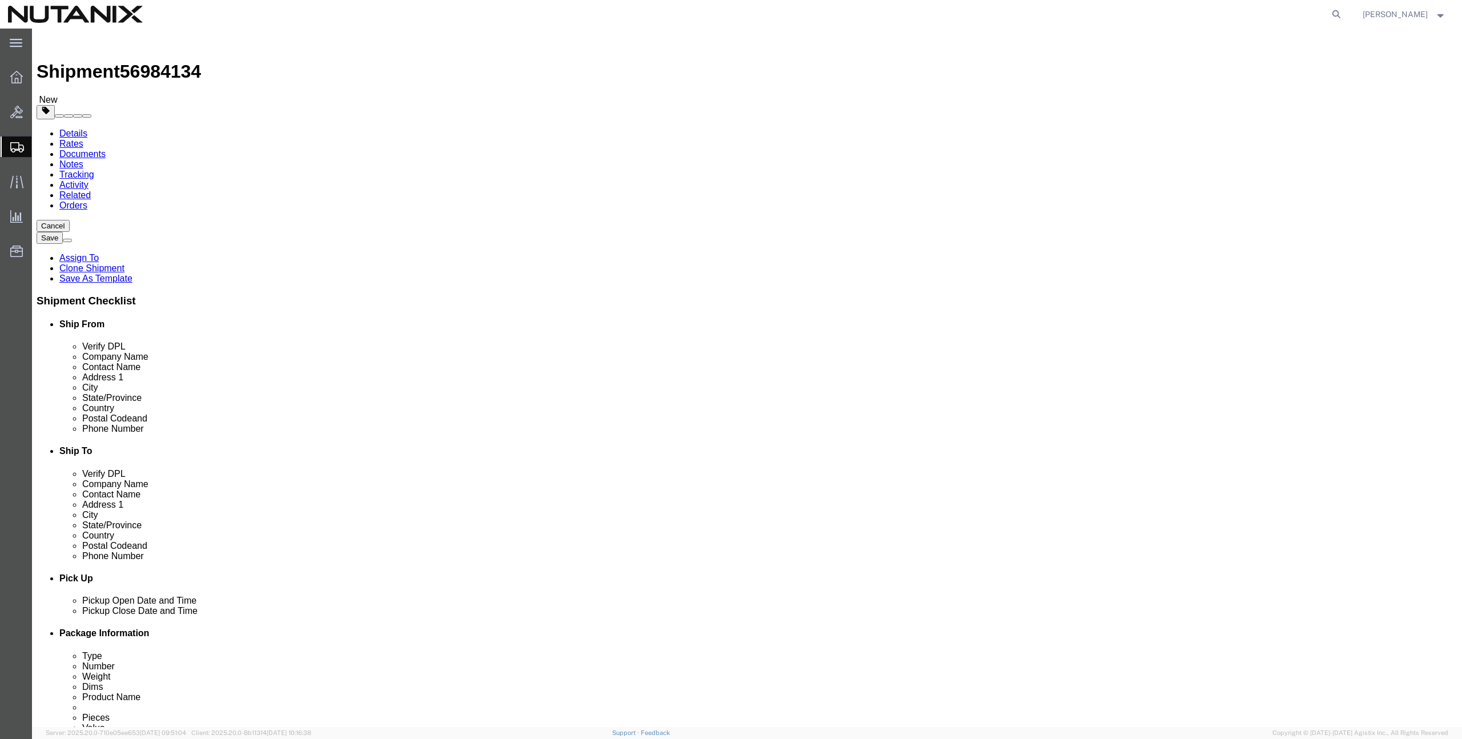
paste input "943"
type input "89437"
type input "[US_STATE]"
select select "NV"
drag, startPoint x: 1310, startPoint y: 682, endPoint x: 775, endPoint y: 403, distance: 603.5
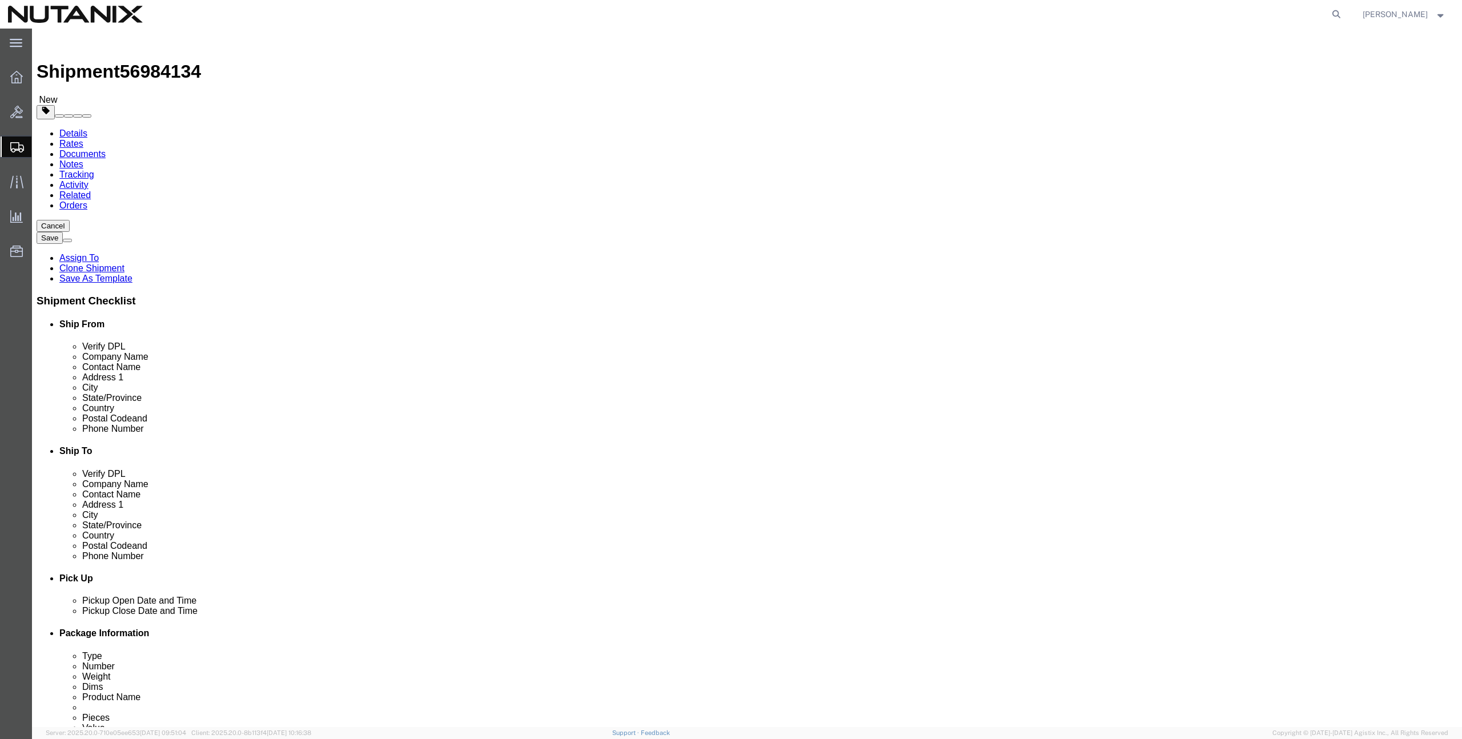
click form "Shipment 56984134 New Details Rates Documents Notes Tracking Activity Related O…"
drag, startPoint x: 863, startPoint y: 386, endPoint x: 877, endPoint y: 383, distance: 14.5
click input "209.812.5115"
type input "2098125115"
click button "Rate Shipment"
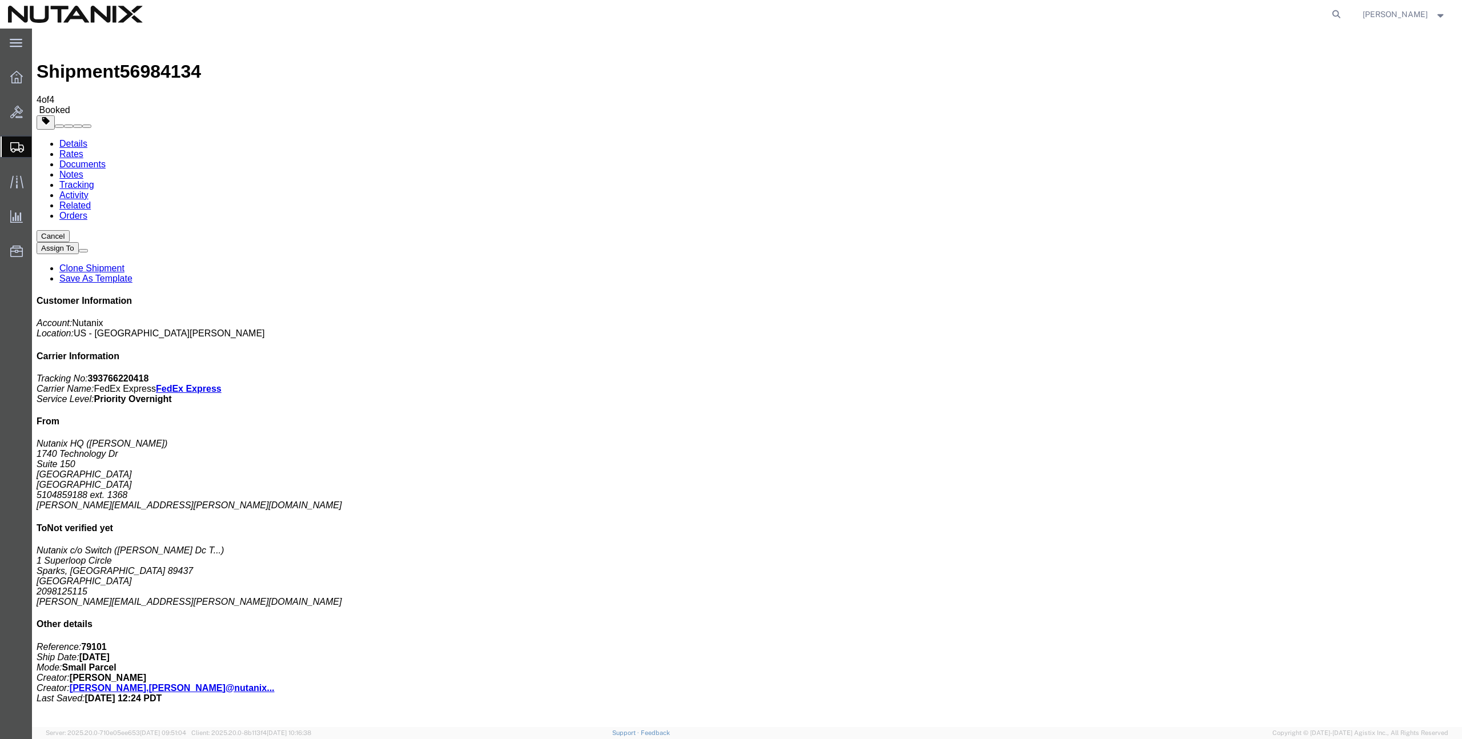
copy td "393766220418"
